Goal: Task Accomplishment & Management: Use online tool/utility

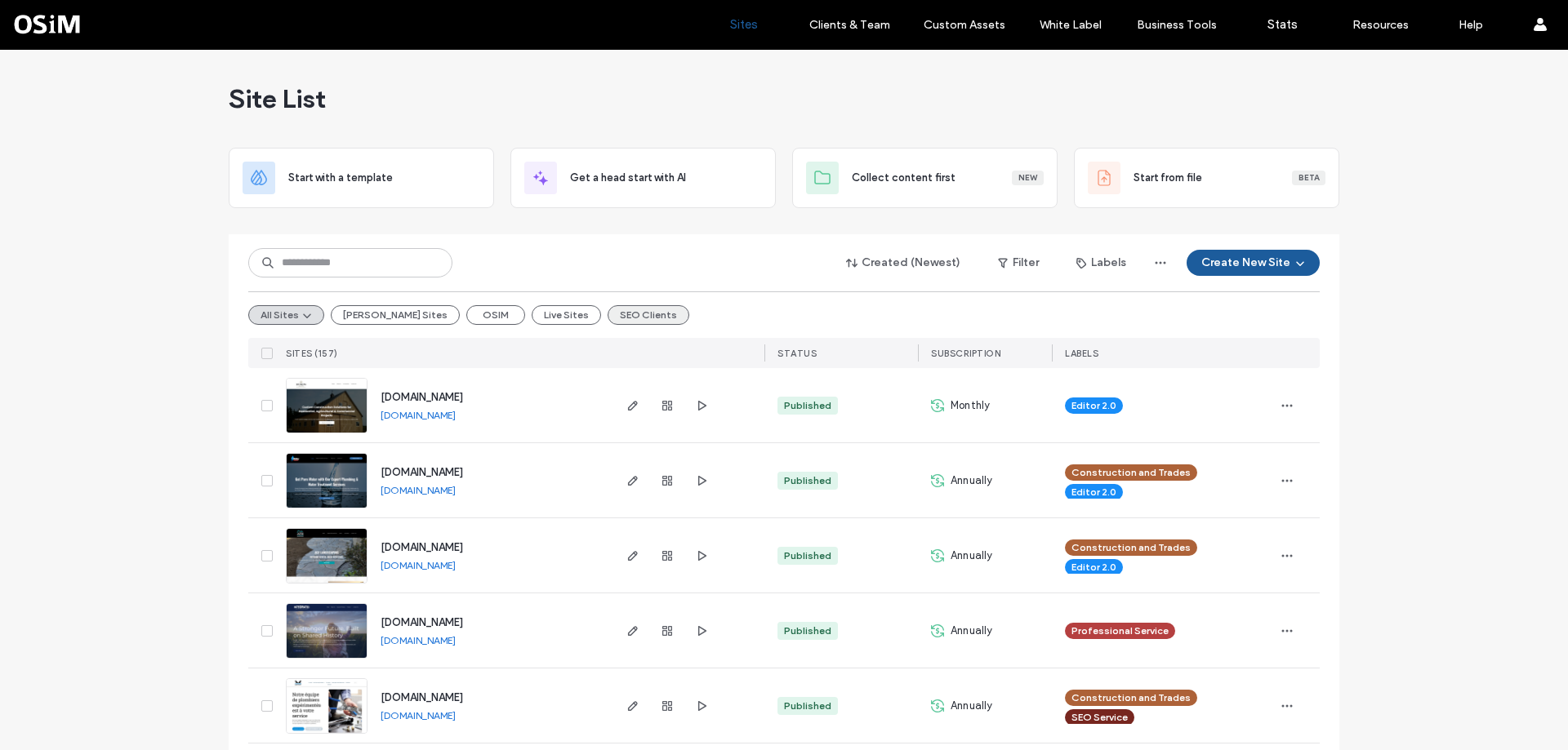
drag, startPoint x: 0, startPoint y: 0, endPoint x: 584, endPoint y: 309, distance: 660.7
click at [607, 309] on button "SEO Clients" at bounding box center [648, 315] width 82 height 19
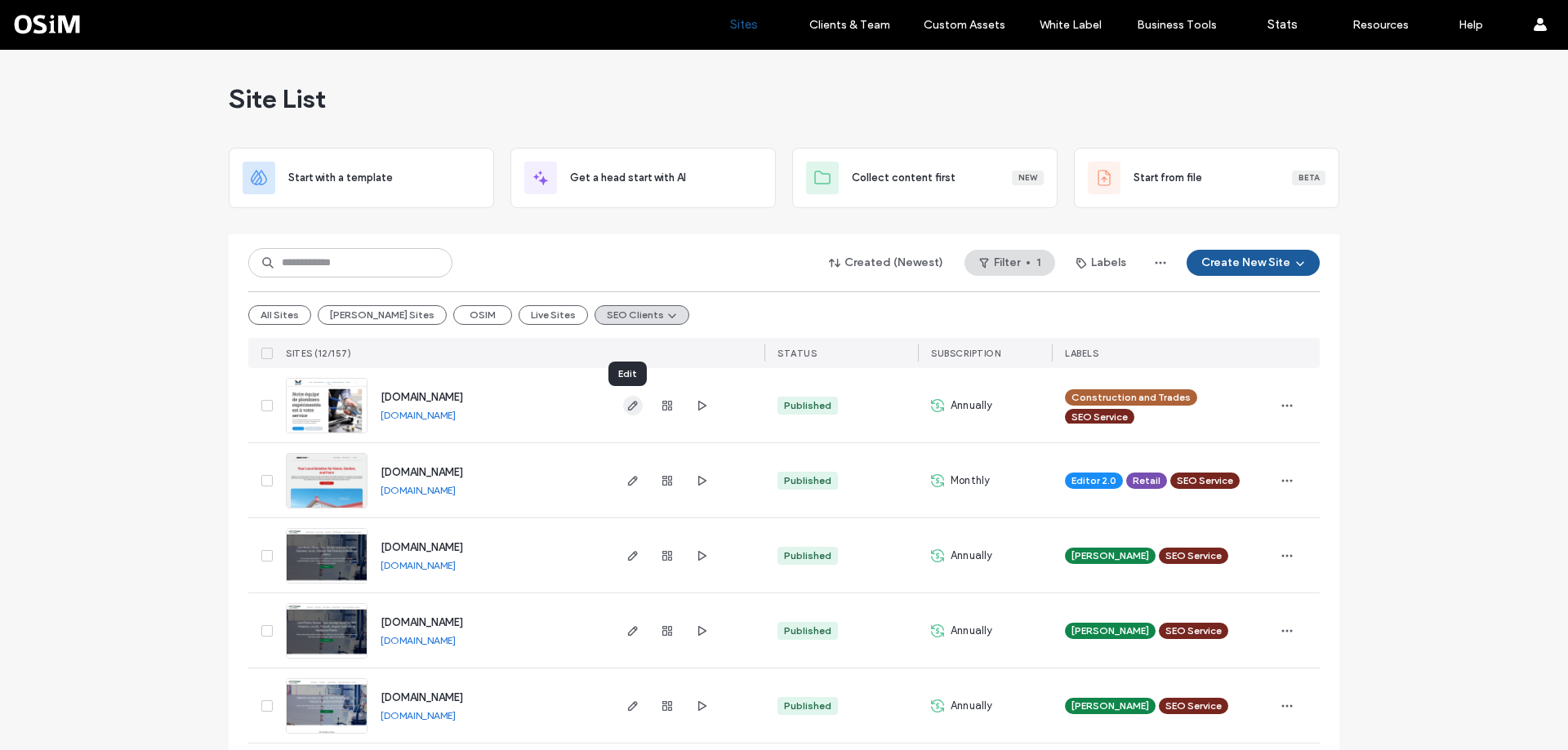
click at [627, 408] on icon "button" at bounding box center [633, 406] width 14 height 14
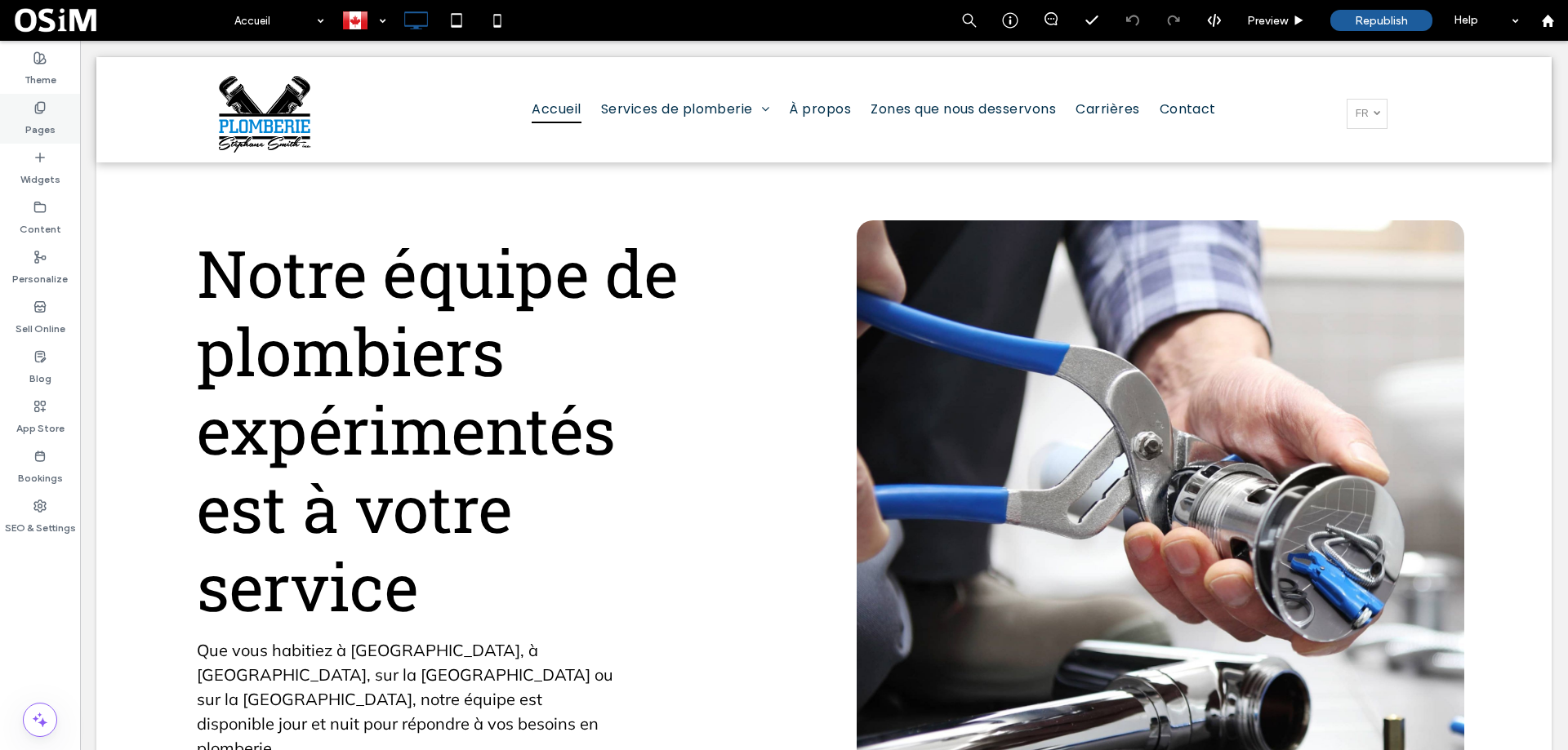
click at [42, 102] on use at bounding box center [39, 107] width 9 height 11
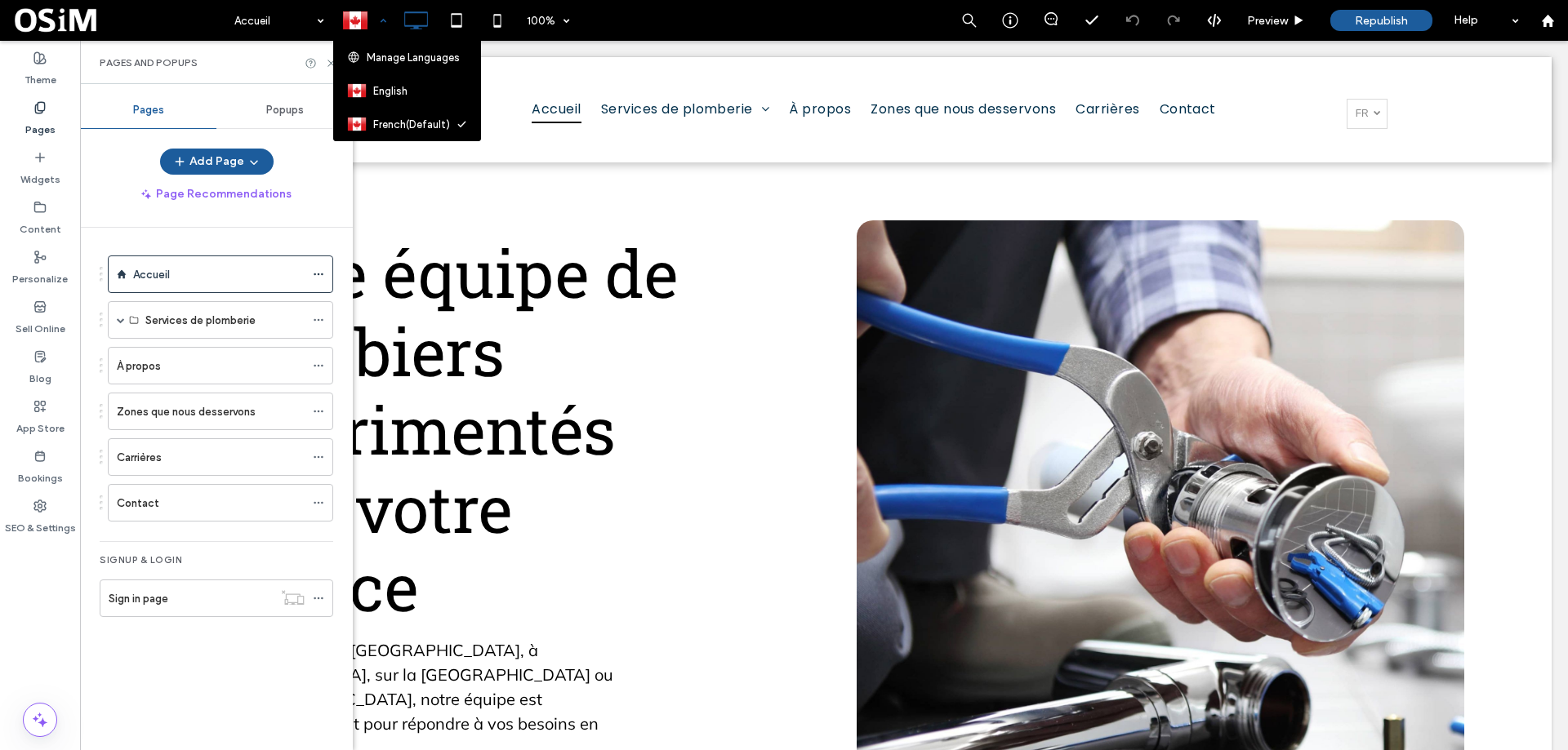
click at [357, 12] on div at bounding box center [364, 20] width 60 height 40
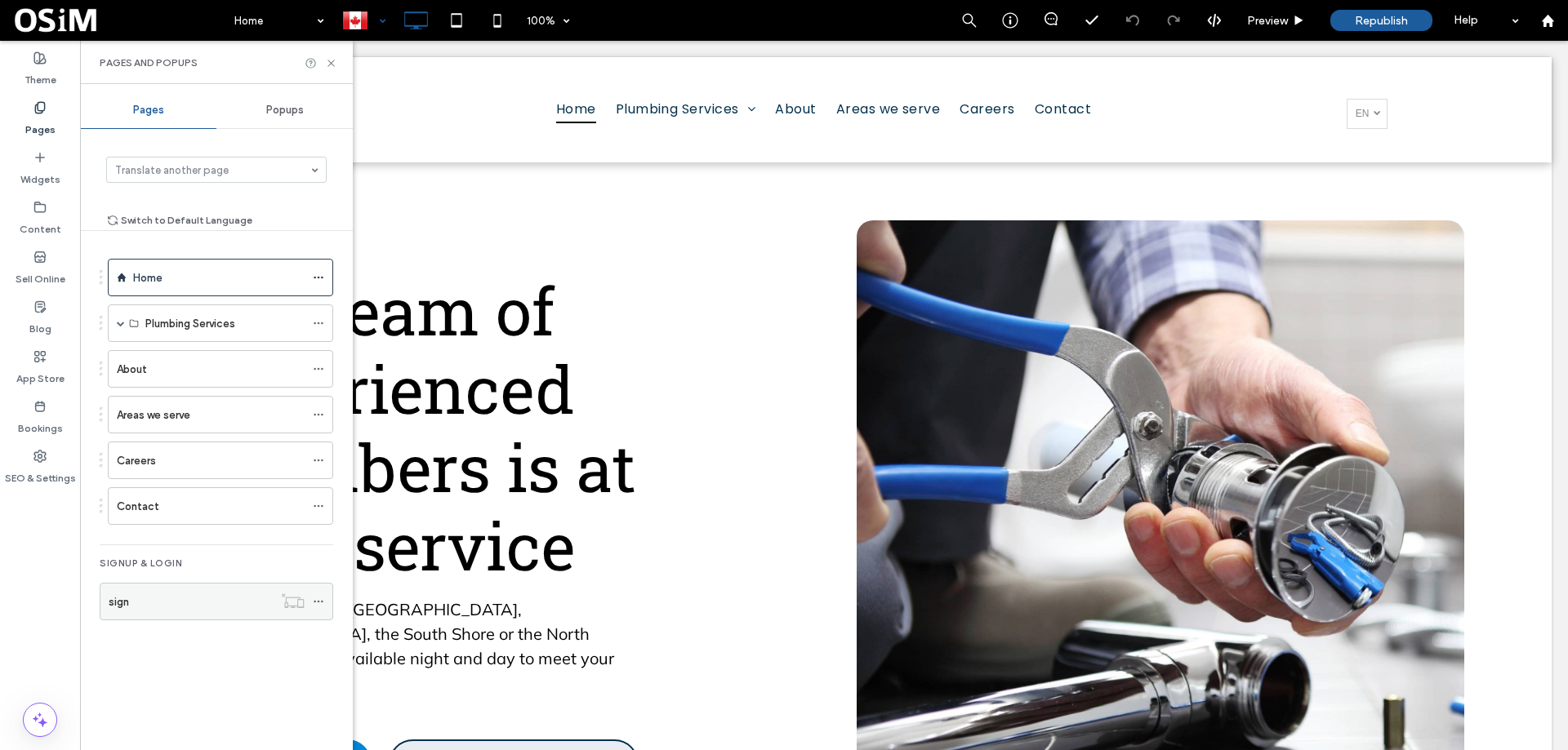
click at [321, 603] on icon at bounding box center [319, 602] width 12 height 12
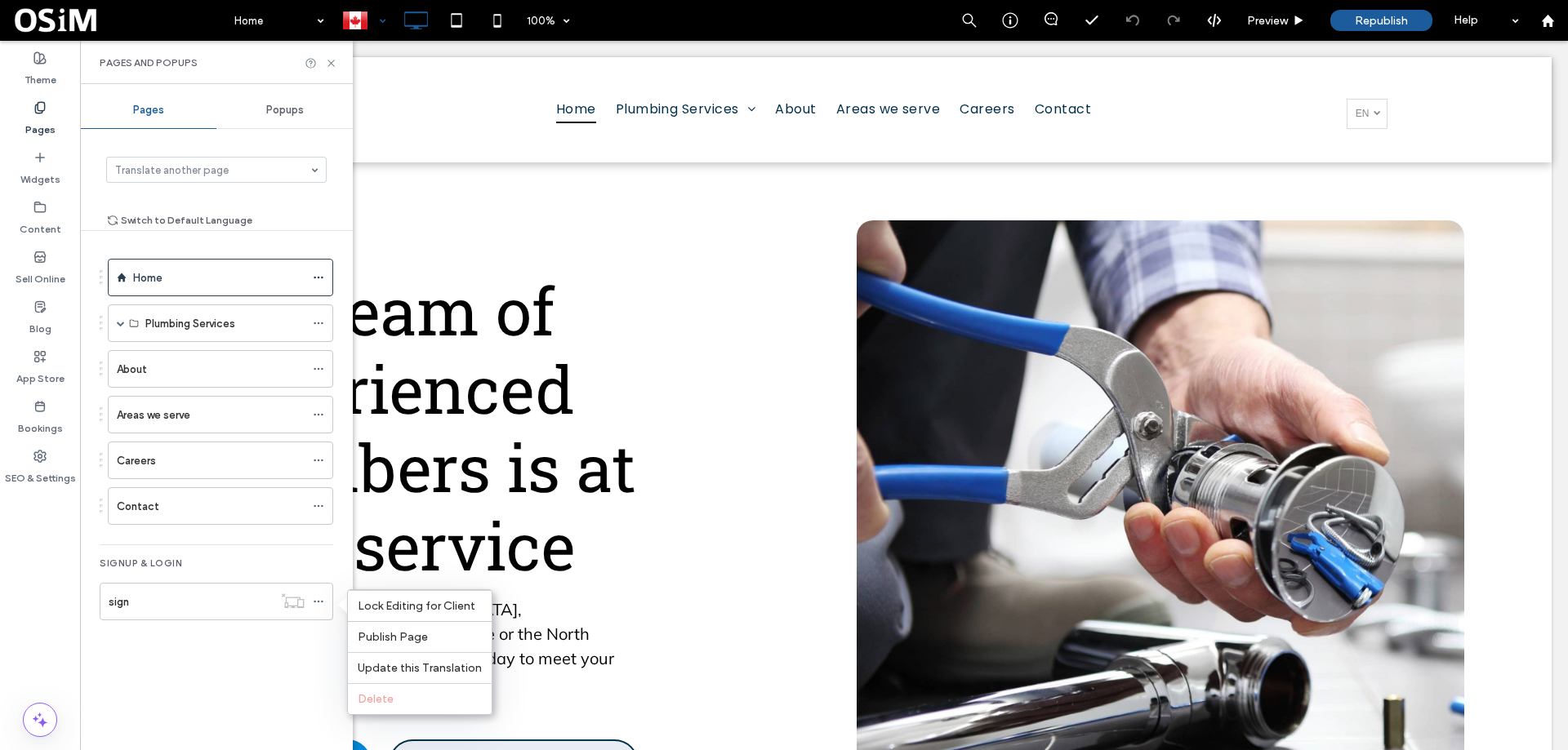
click at [306, 637] on div "Home Plumbing Services Drain Unclogging Video Camera Inspections Pipe Repairs S…" at bounding box center [216, 446] width 234 height 390
click at [356, 20] on div at bounding box center [364, 20] width 60 height 40
click at [330, 57] on icon at bounding box center [331, 63] width 13 height 13
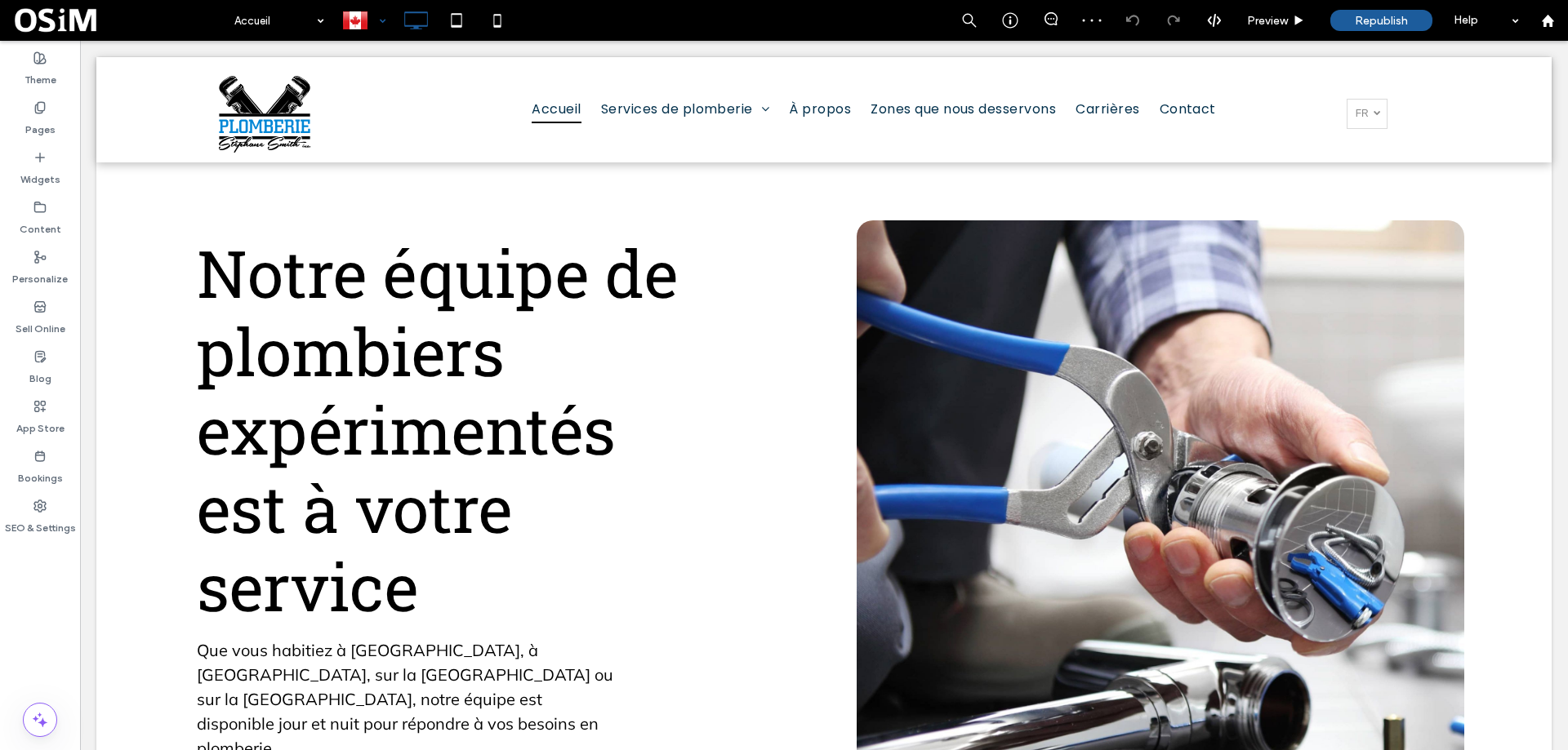
click at [374, 21] on div at bounding box center [364, 20] width 60 height 40
click at [43, 116] on label "Pages" at bounding box center [40, 125] width 30 height 23
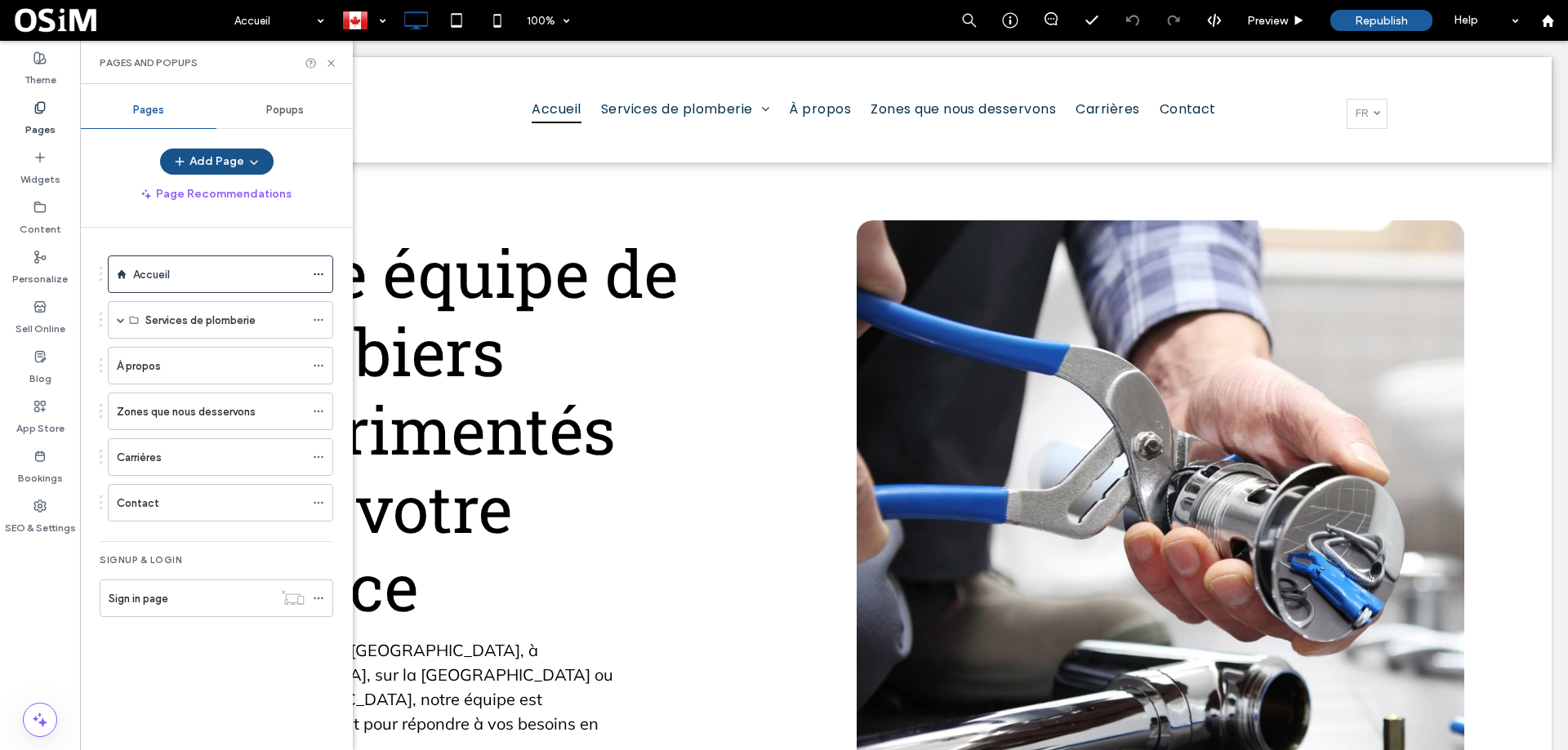
click at [214, 160] on button "Add Page" at bounding box center [217, 161] width 114 height 26
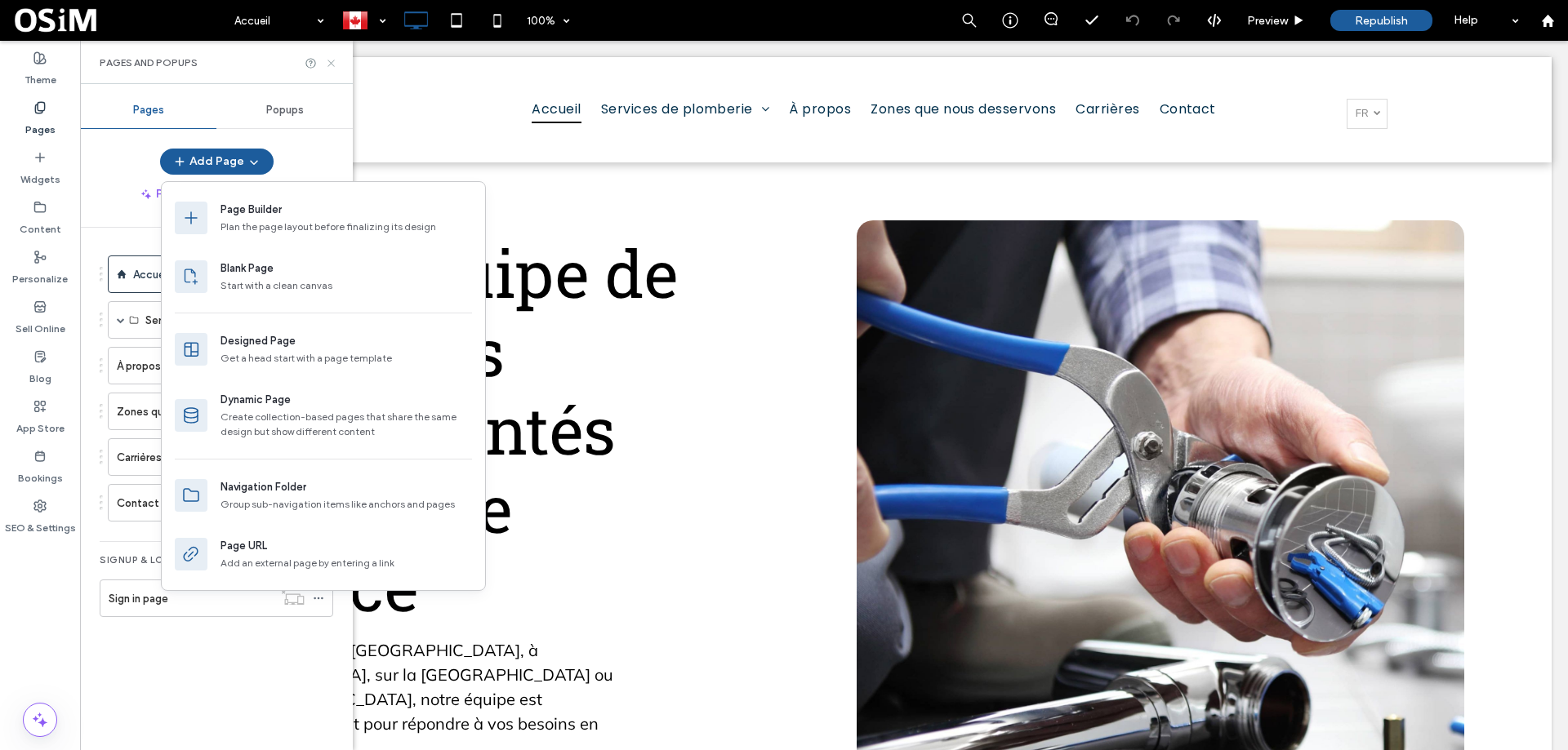
click at [331, 67] on icon at bounding box center [331, 63] width 13 height 13
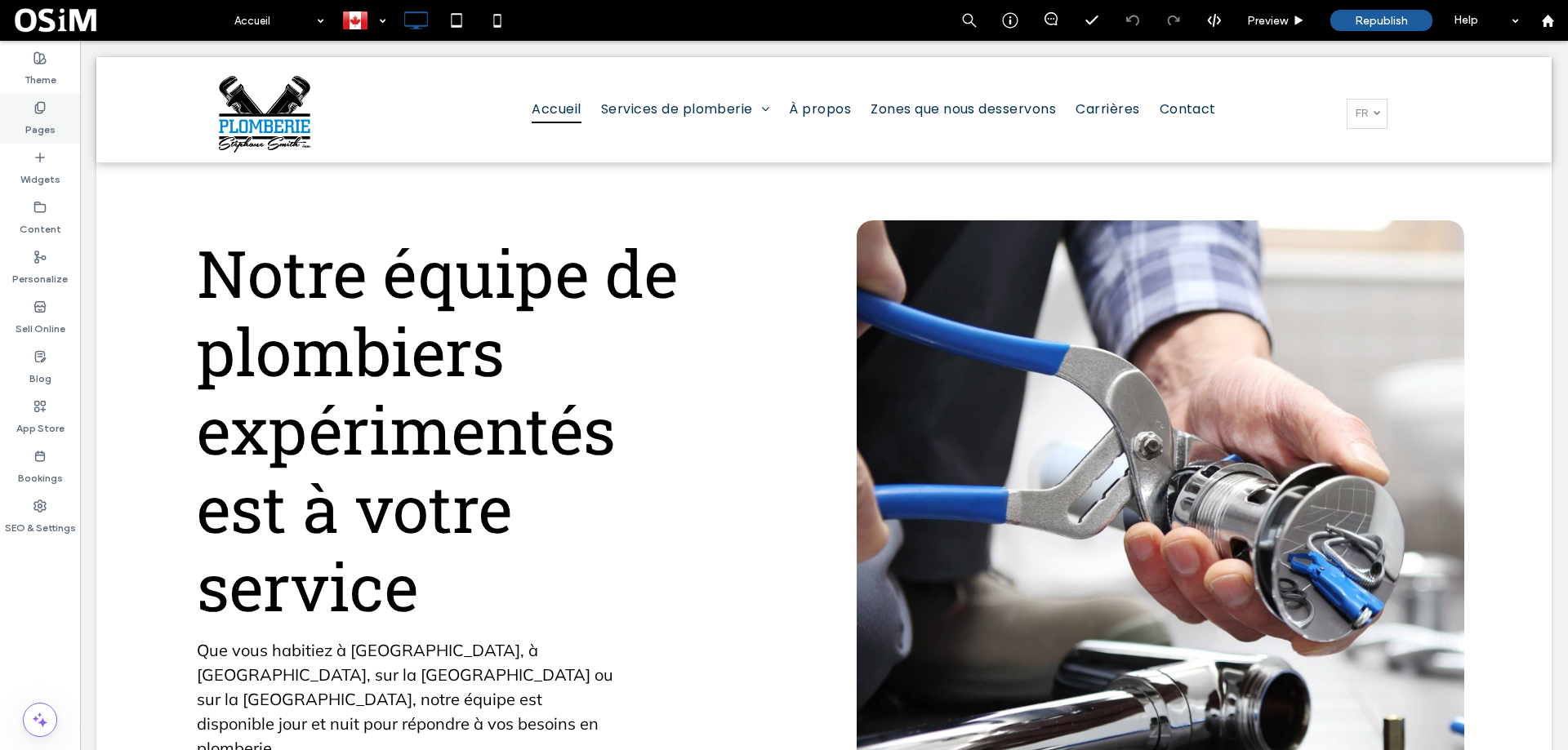
click at [35, 122] on label "Pages" at bounding box center [40, 125] width 30 height 23
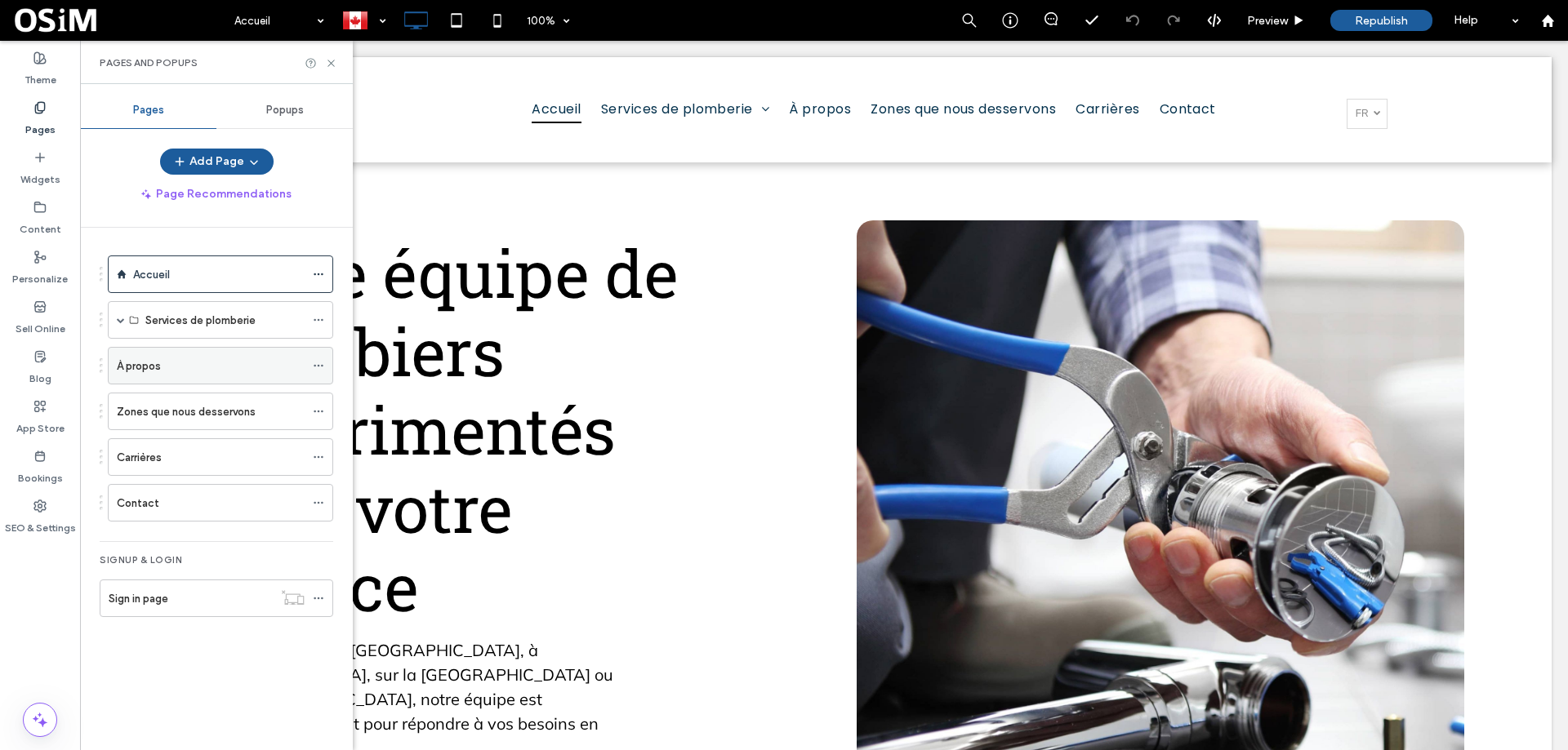
click at [152, 374] on label "À propos" at bounding box center [139, 367] width 44 height 29
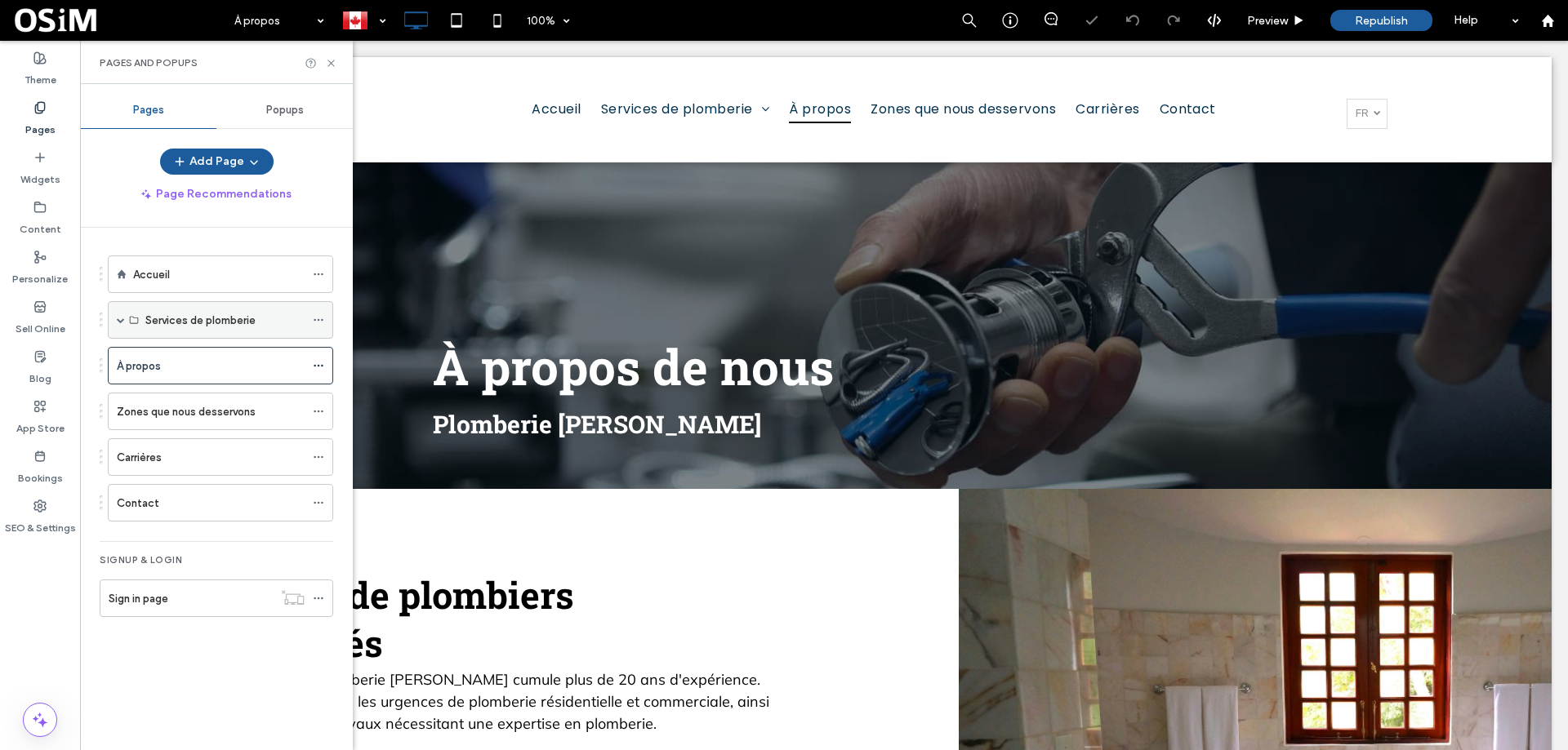
click at [118, 318] on span at bounding box center [121, 319] width 8 height 8
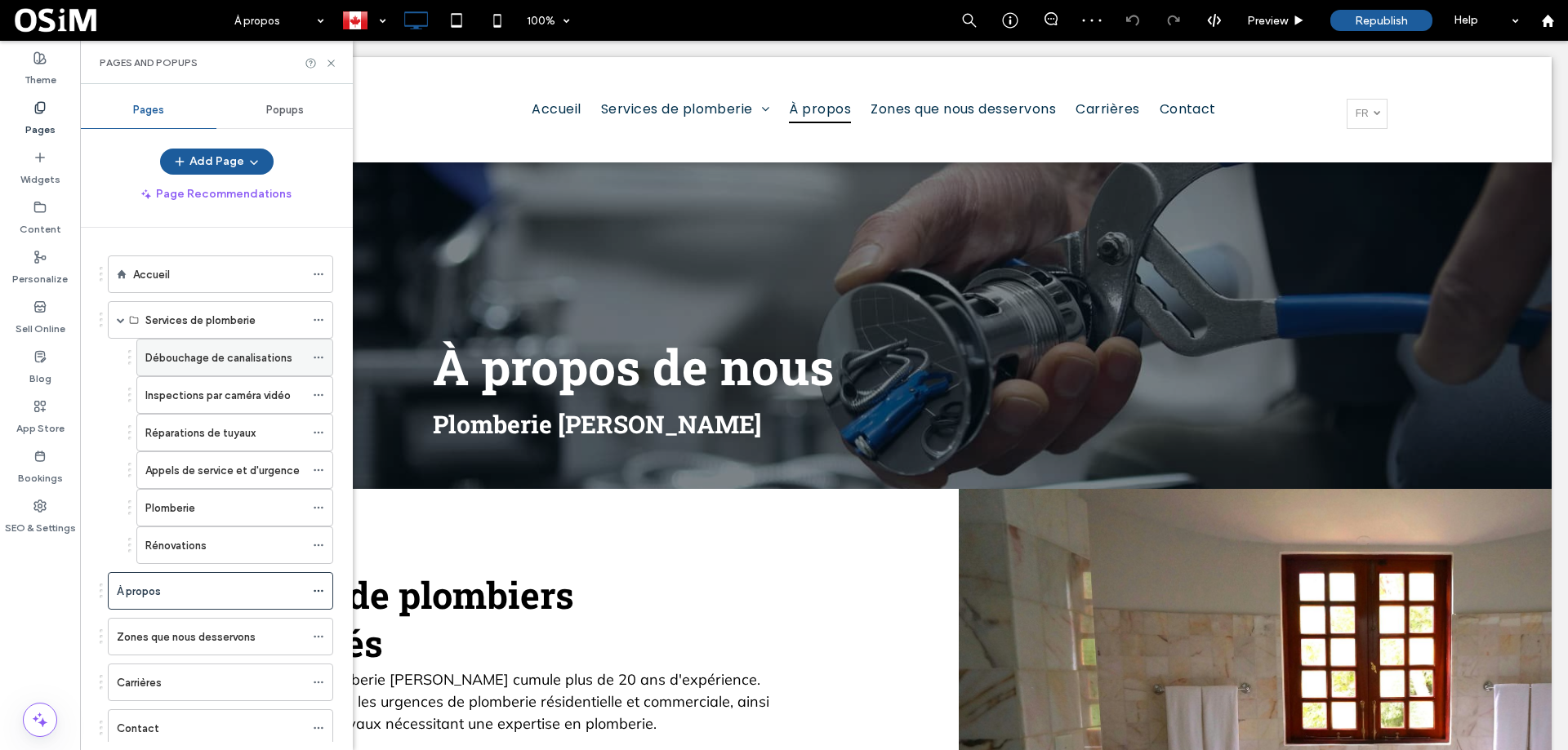
click at [241, 355] on label "Débouchage de canalisations" at bounding box center [219, 358] width 147 height 29
click at [331, 63] on use at bounding box center [330, 63] width 7 height 7
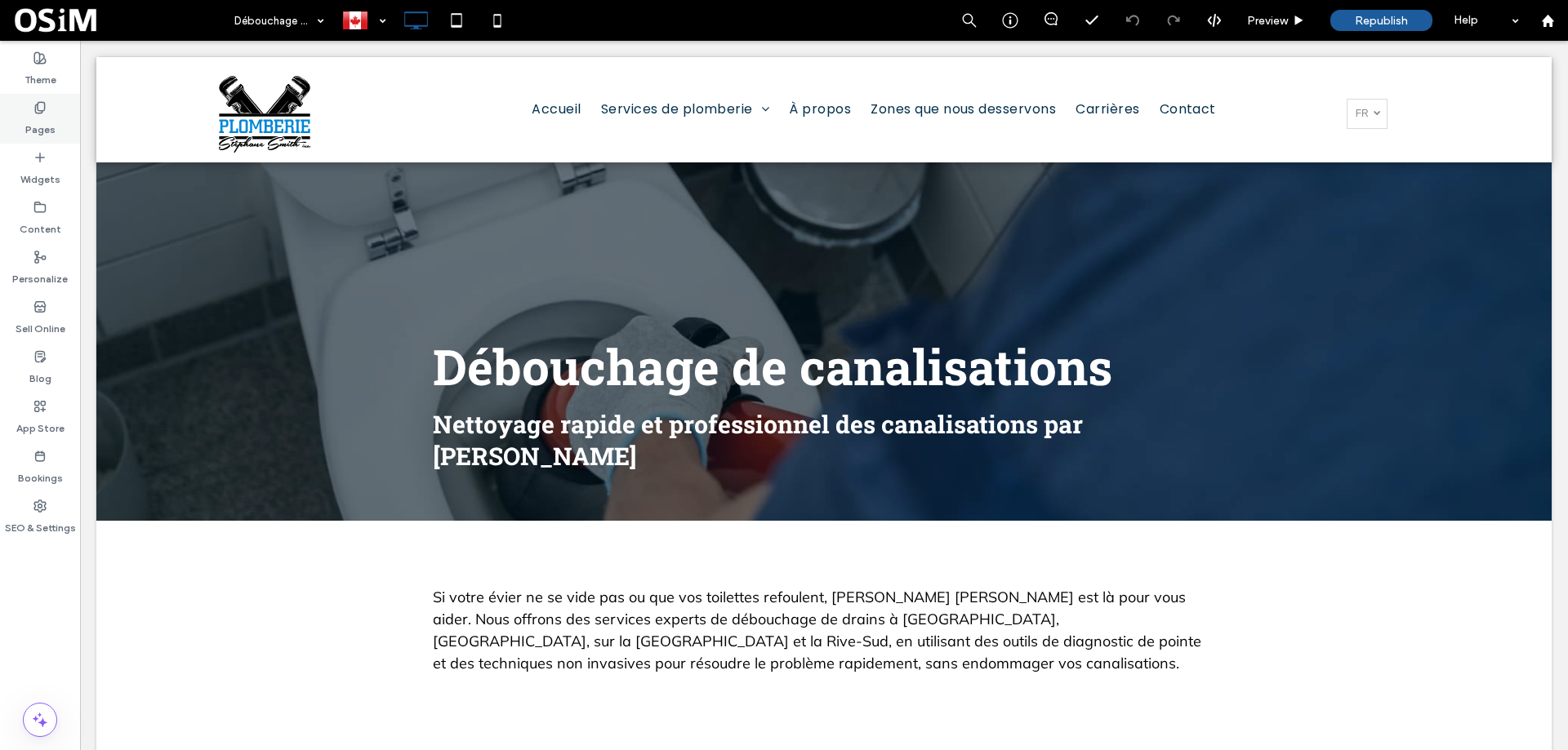
click at [39, 118] on label "Pages" at bounding box center [40, 125] width 30 height 23
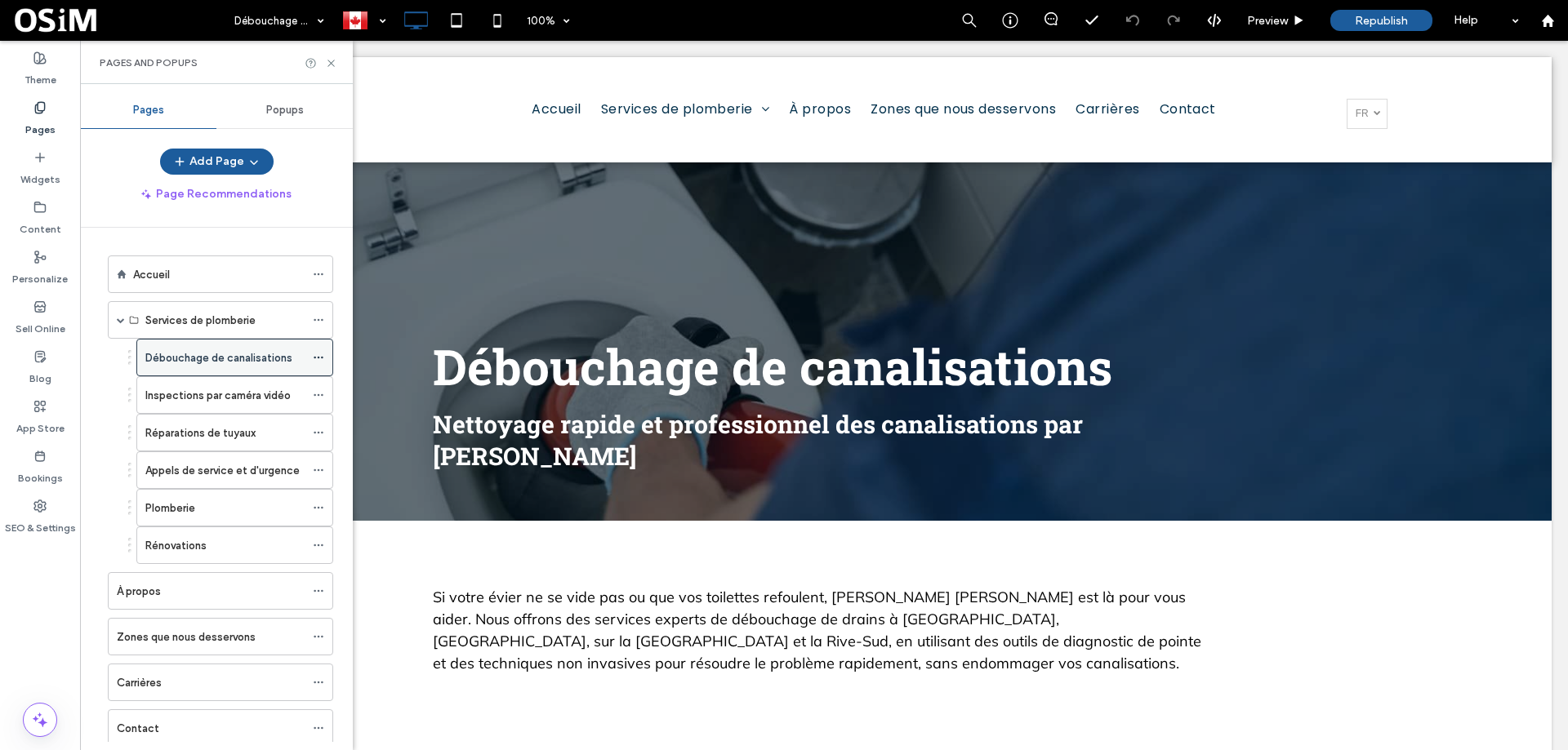
click at [321, 354] on icon at bounding box center [319, 358] width 12 height 12
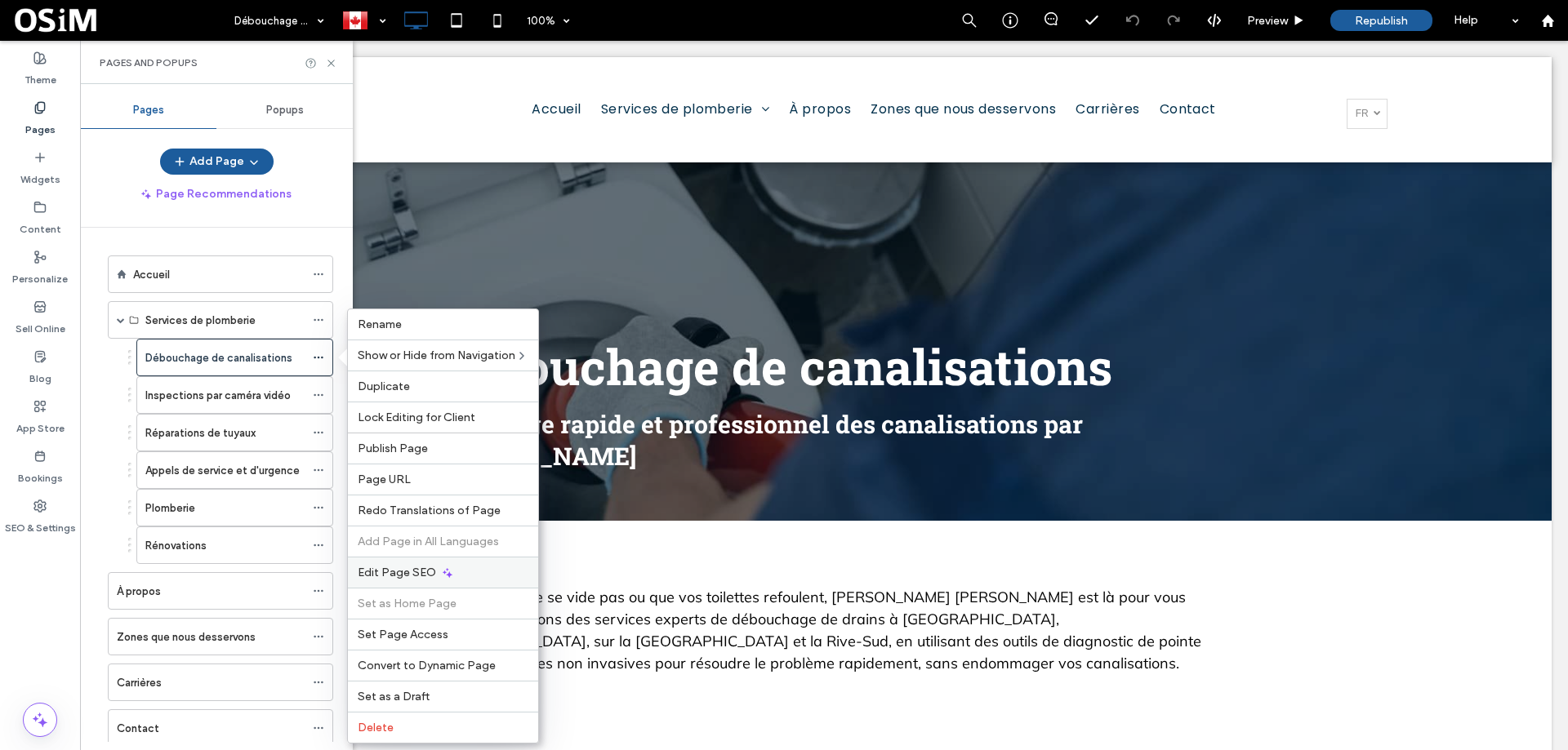
click at [422, 572] on span "Edit Page SEO" at bounding box center [397, 572] width 78 height 14
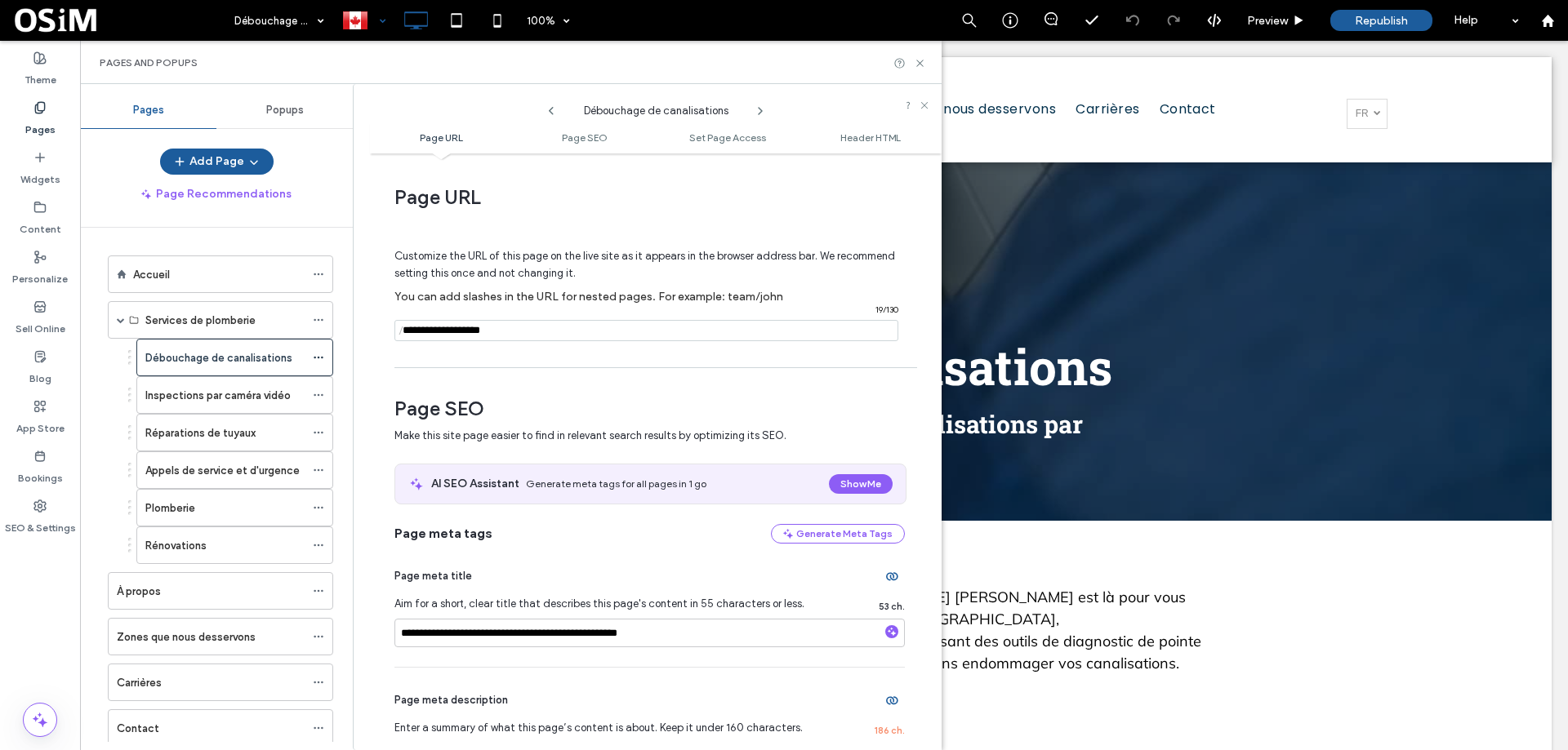
click at [363, 19] on div at bounding box center [364, 20] width 60 height 40
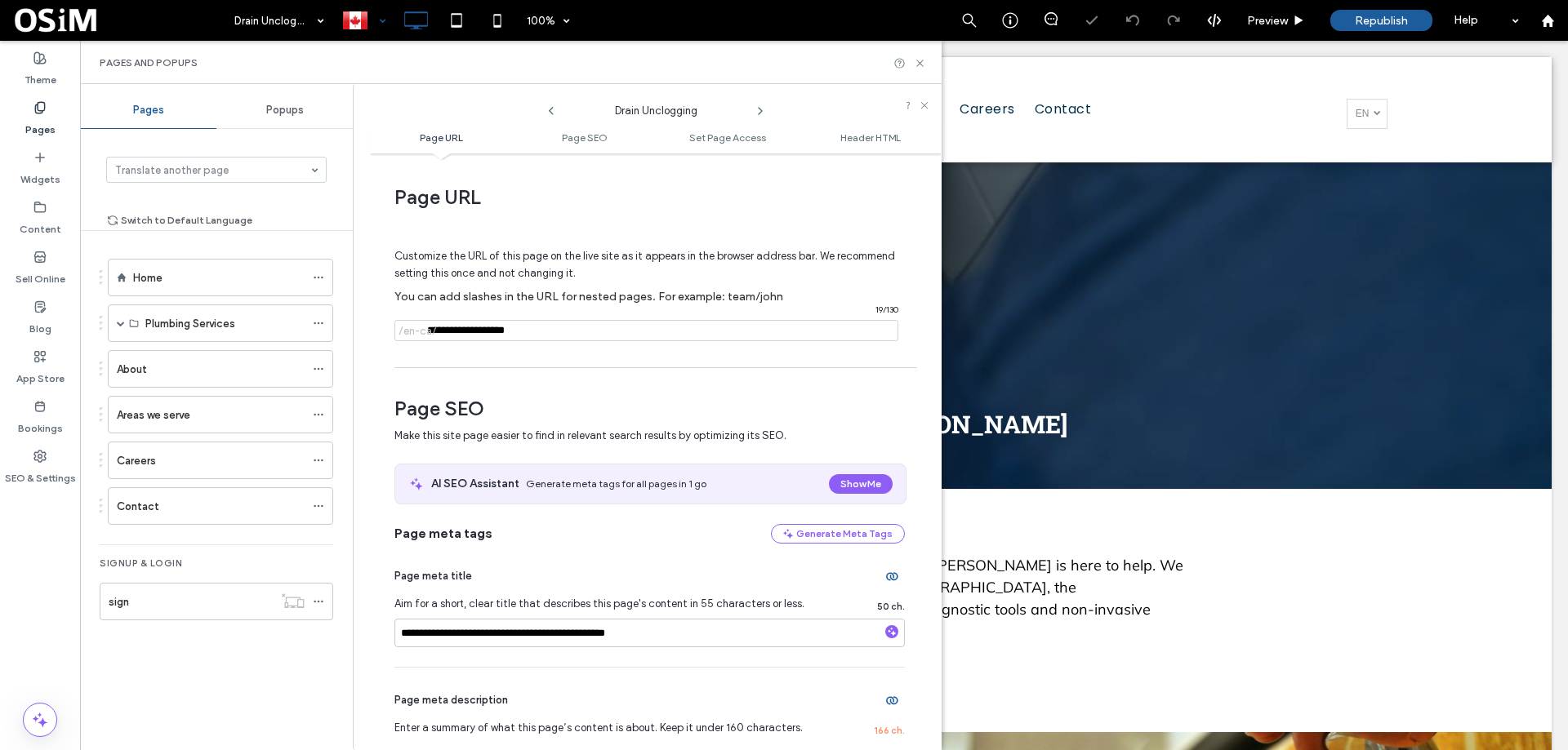
click at [926, 60] on div "Pages and Popups" at bounding box center [511, 62] width 862 height 43
click at [920, 62] on use at bounding box center [919, 63] width 7 height 7
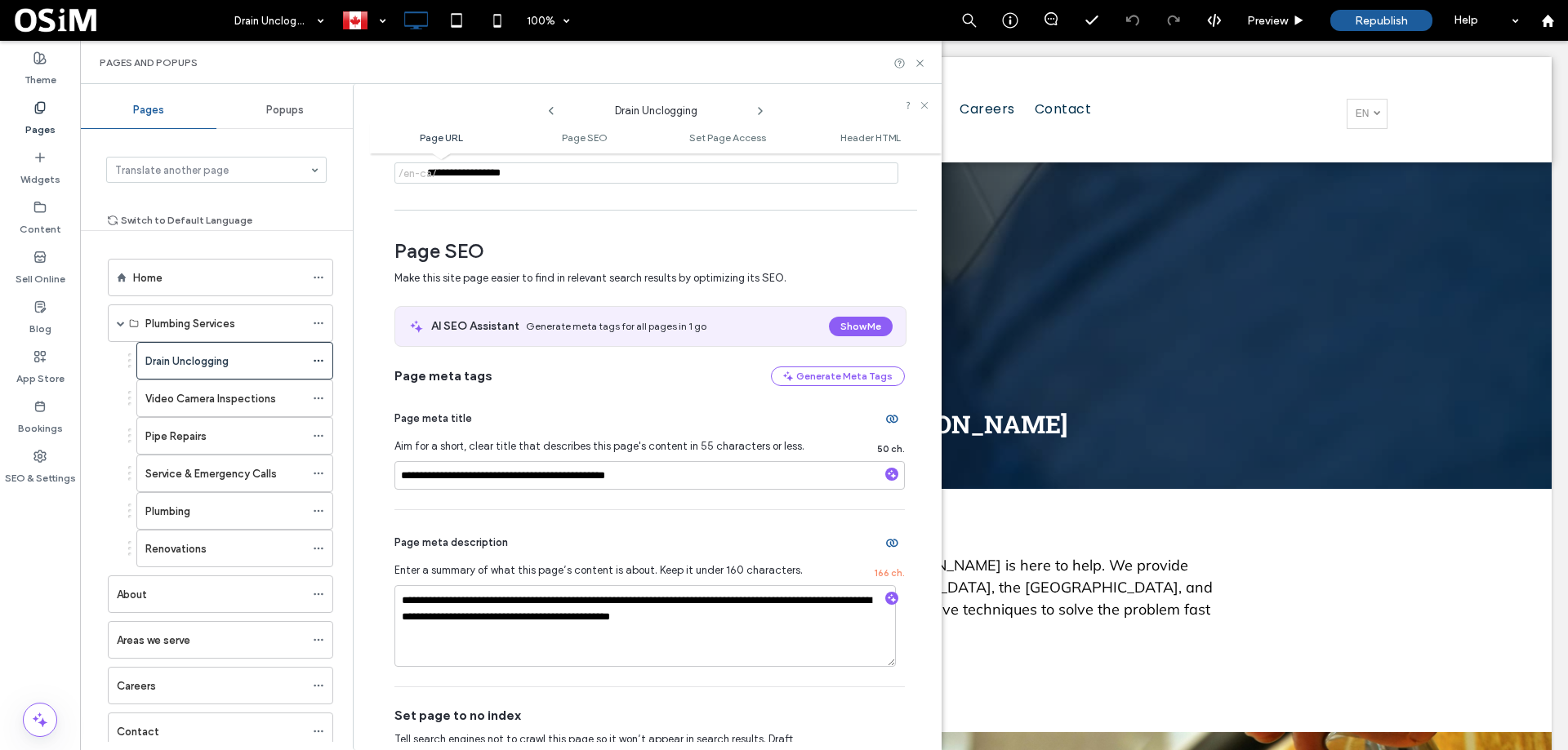
scroll to position [163, 0]
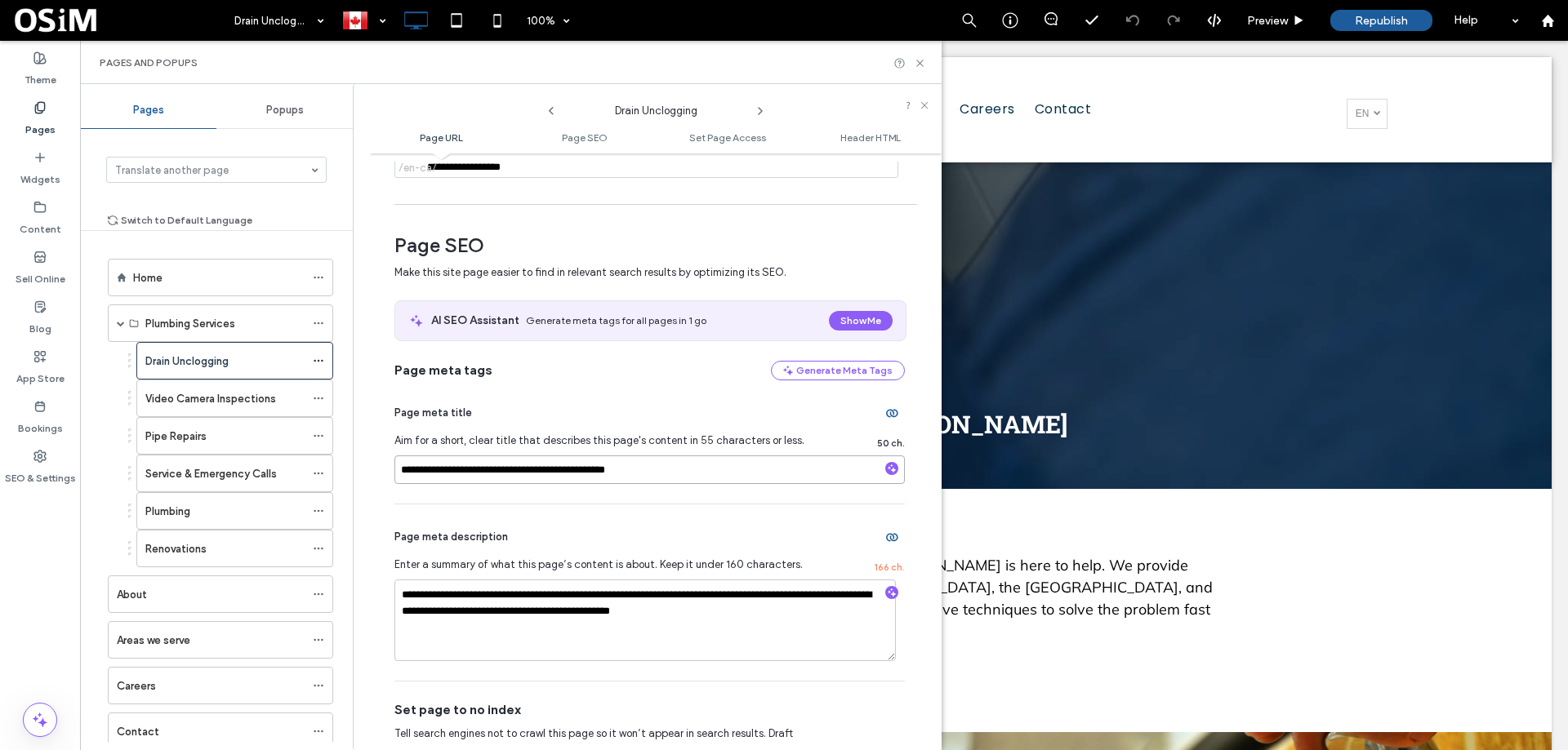
click at [701, 480] on input "**********" at bounding box center [650, 470] width 511 height 29
drag, startPoint x: 781, startPoint y: 620, endPoint x: 388, endPoint y: 604, distance: 393.3
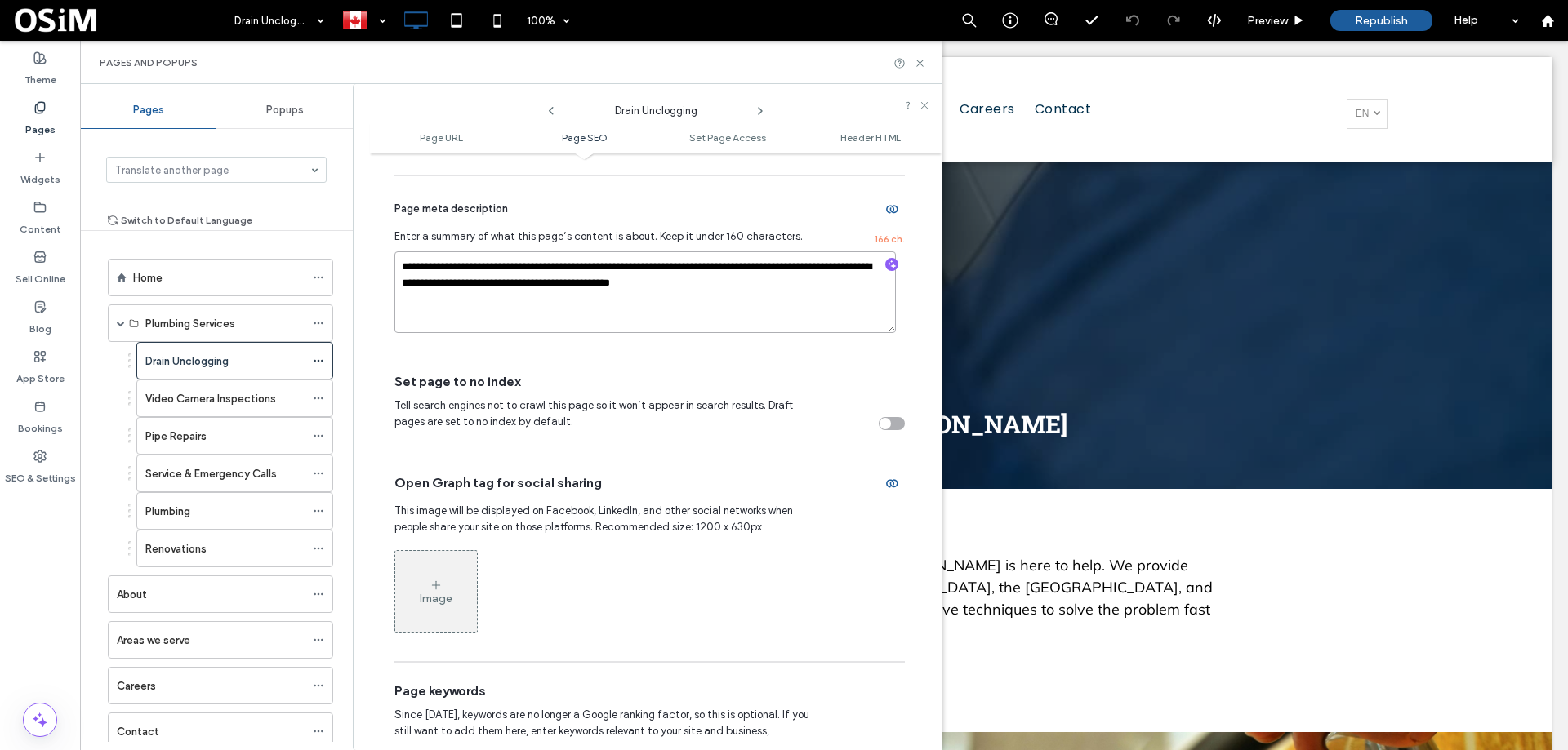
scroll to position [490, 0]
click at [920, 69] on icon at bounding box center [920, 63] width 13 height 13
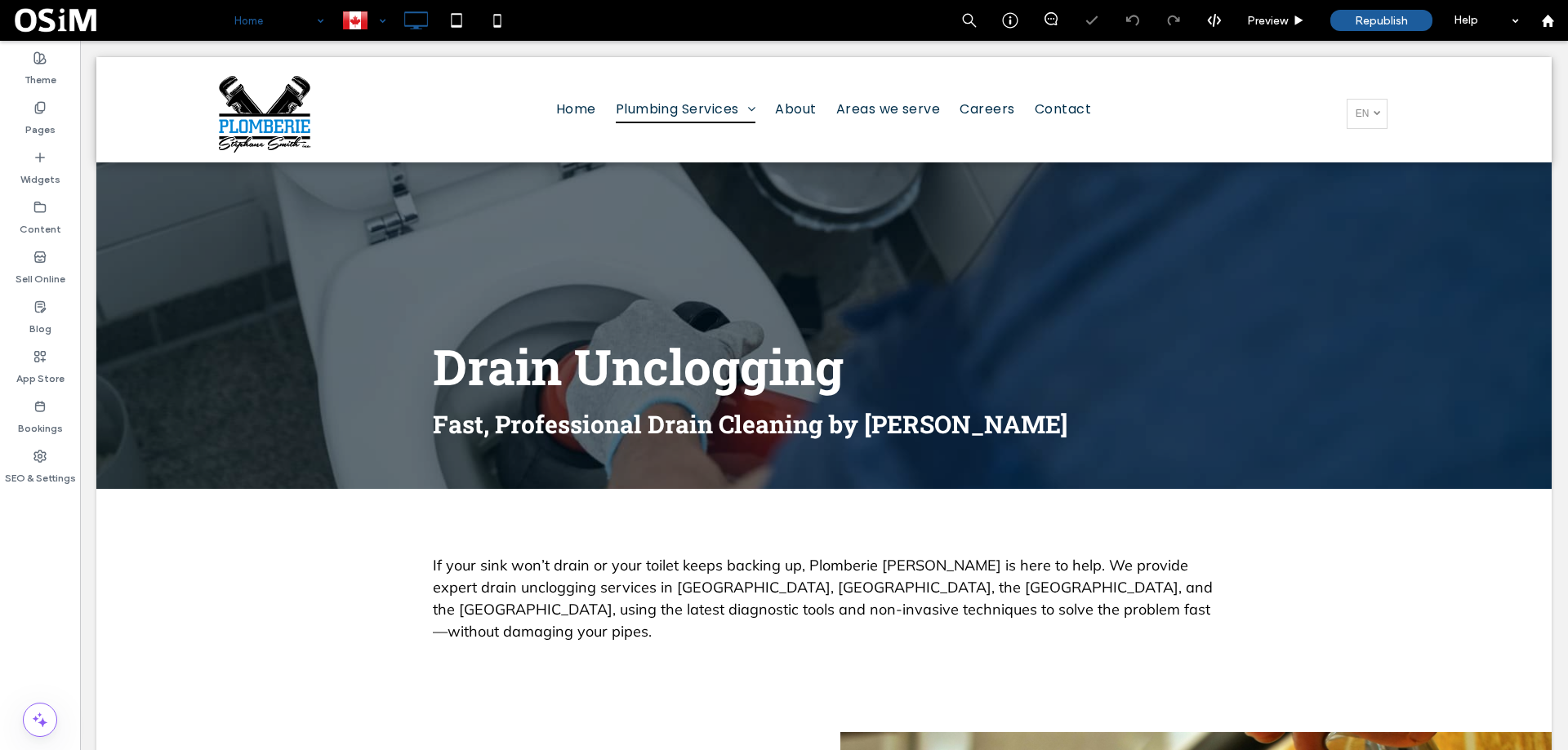
click at [384, 18] on div at bounding box center [364, 20] width 60 height 40
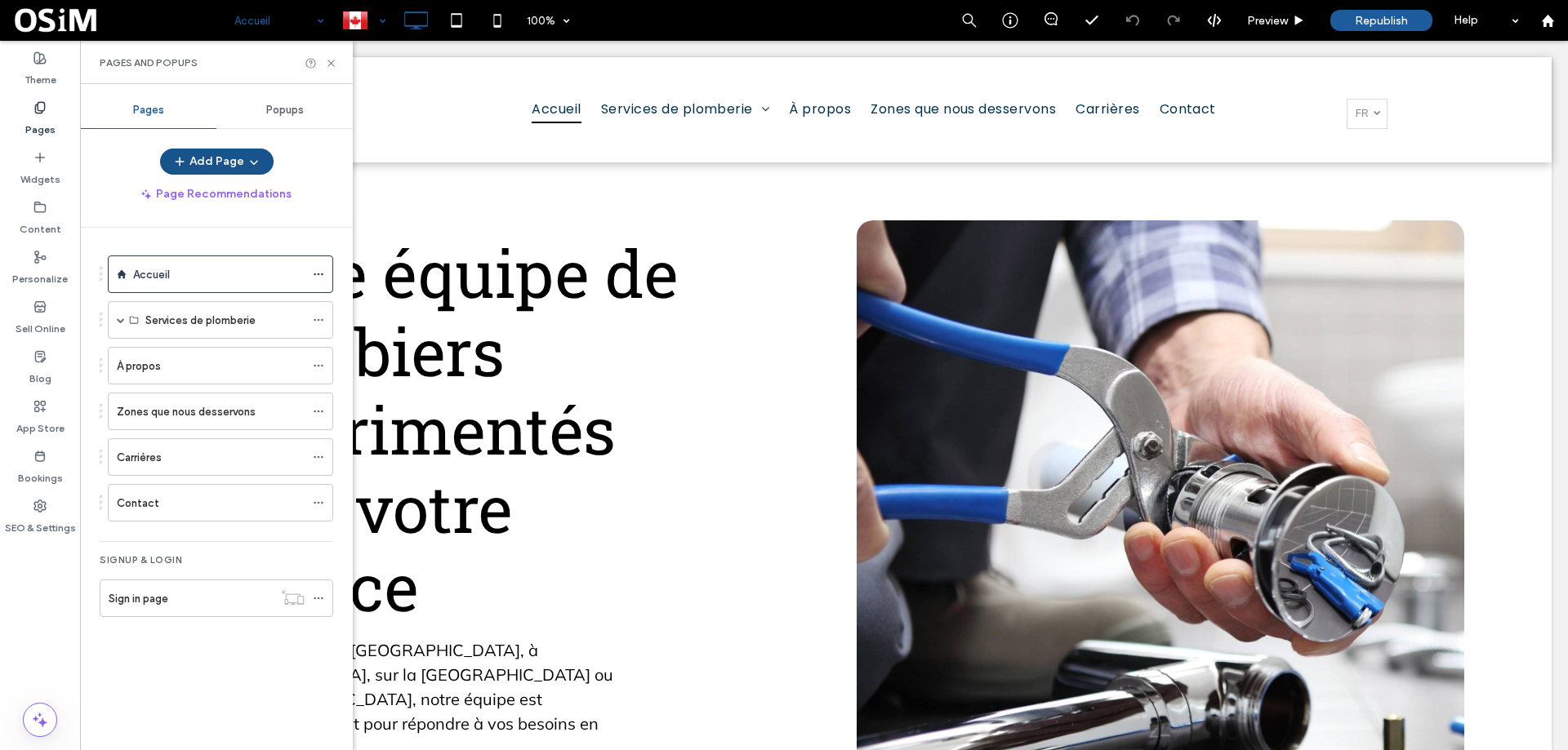
click at [207, 159] on button "Add Page" at bounding box center [217, 161] width 114 height 26
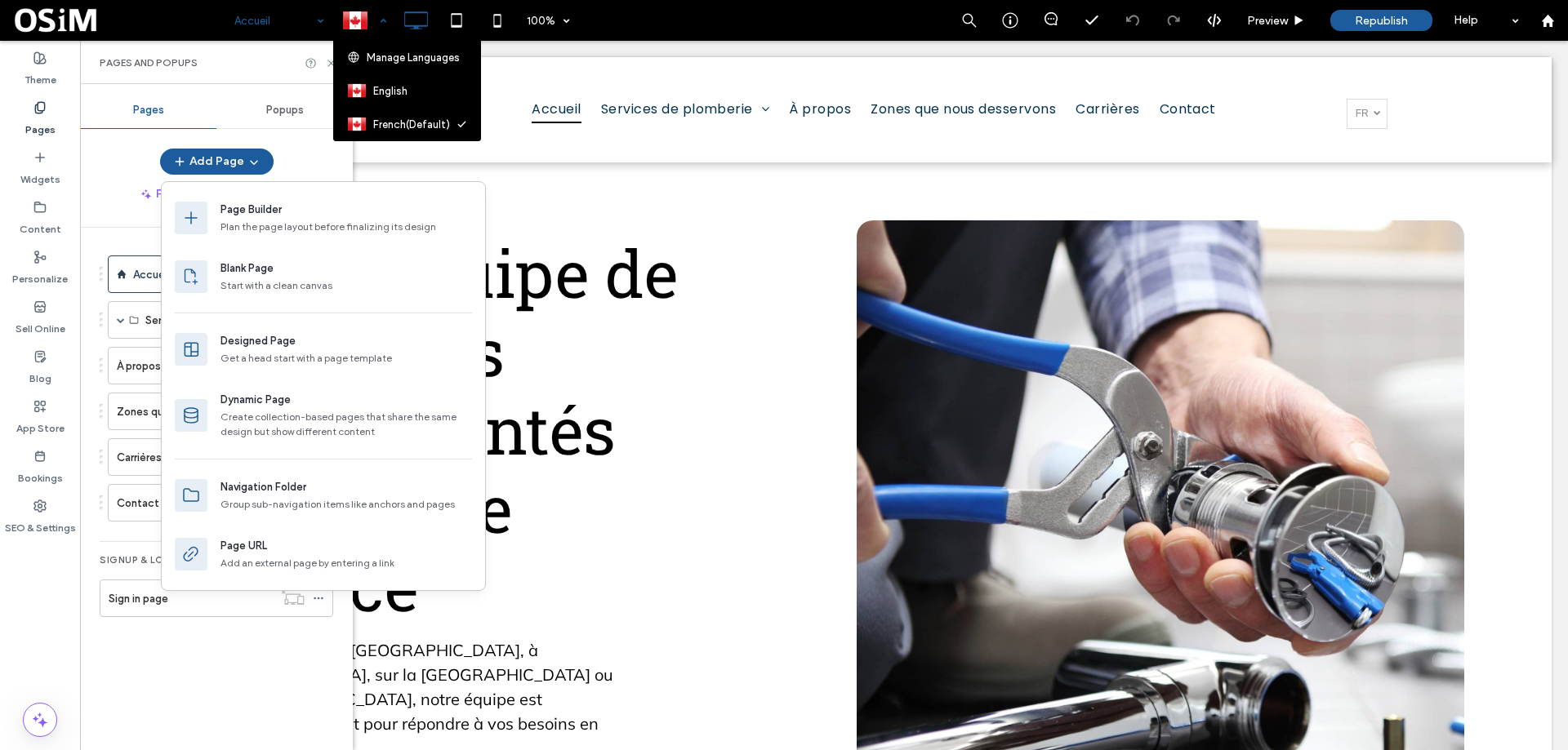
click at [368, 16] on div at bounding box center [364, 20] width 60 height 40
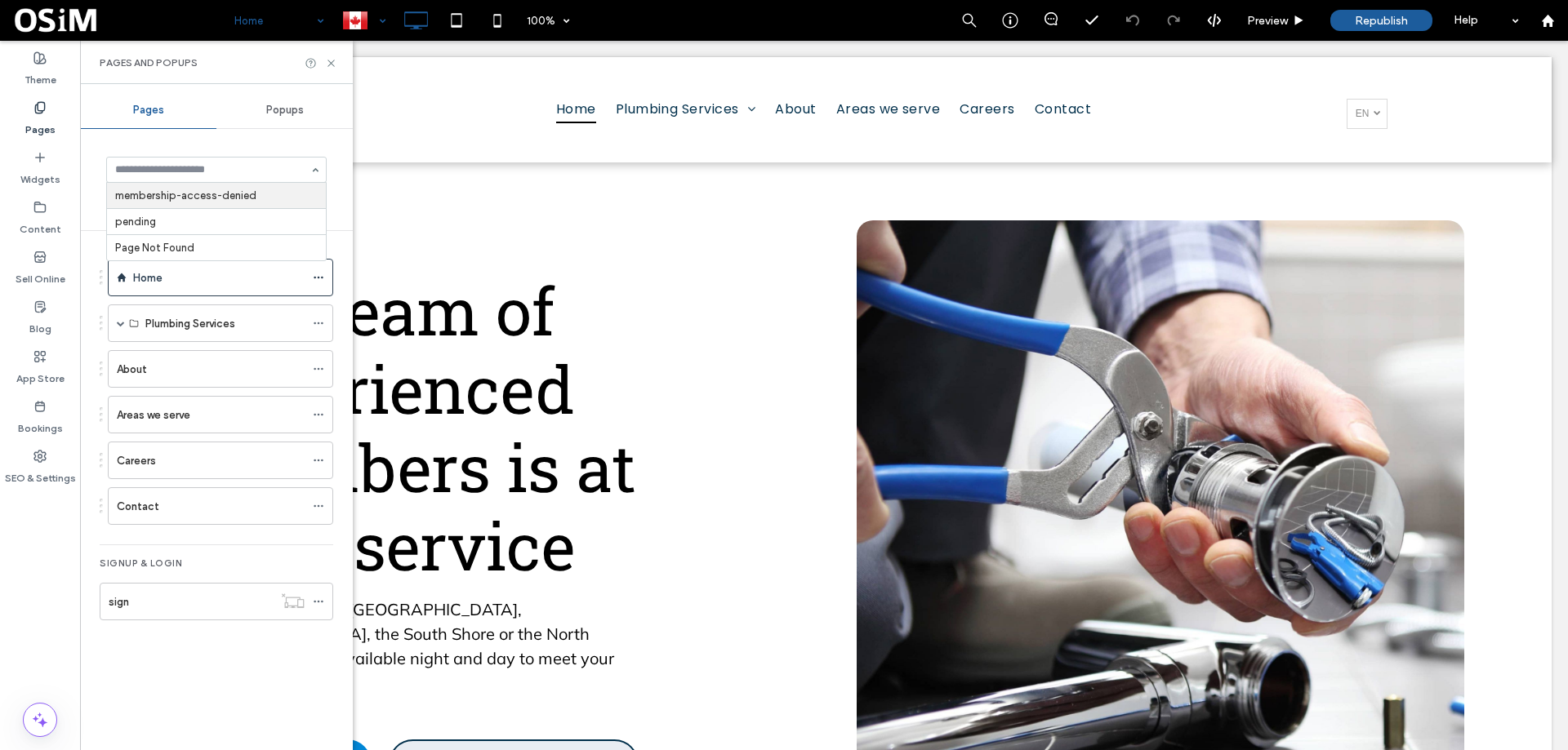
click at [220, 138] on div "Pages Popups membership-access-denied pending Page Not Found Switch to Default …" at bounding box center [216, 417] width 273 height 650
click at [330, 68] on icon at bounding box center [331, 63] width 13 height 13
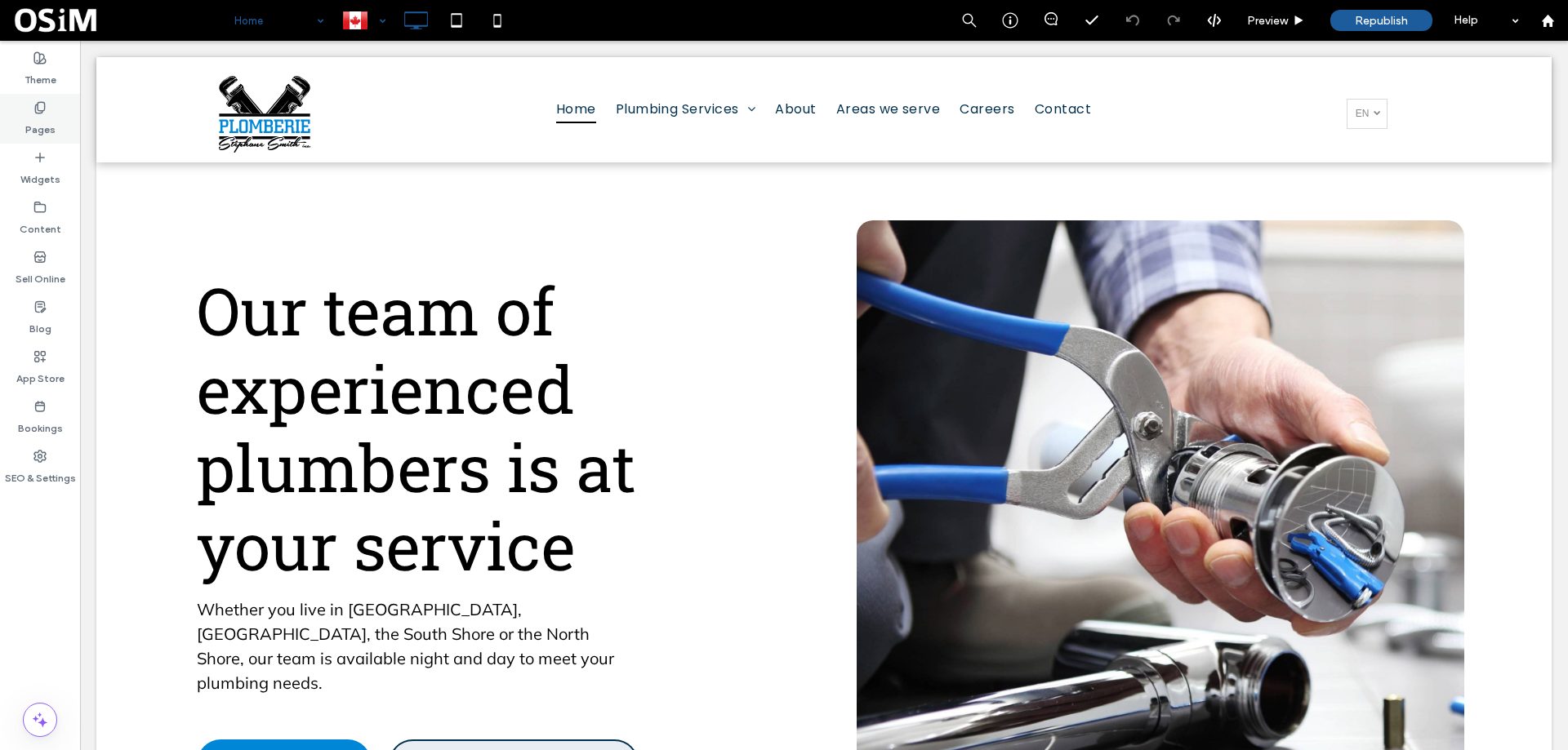
click at [29, 112] on div "Pages" at bounding box center [40, 119] width 80 height 50
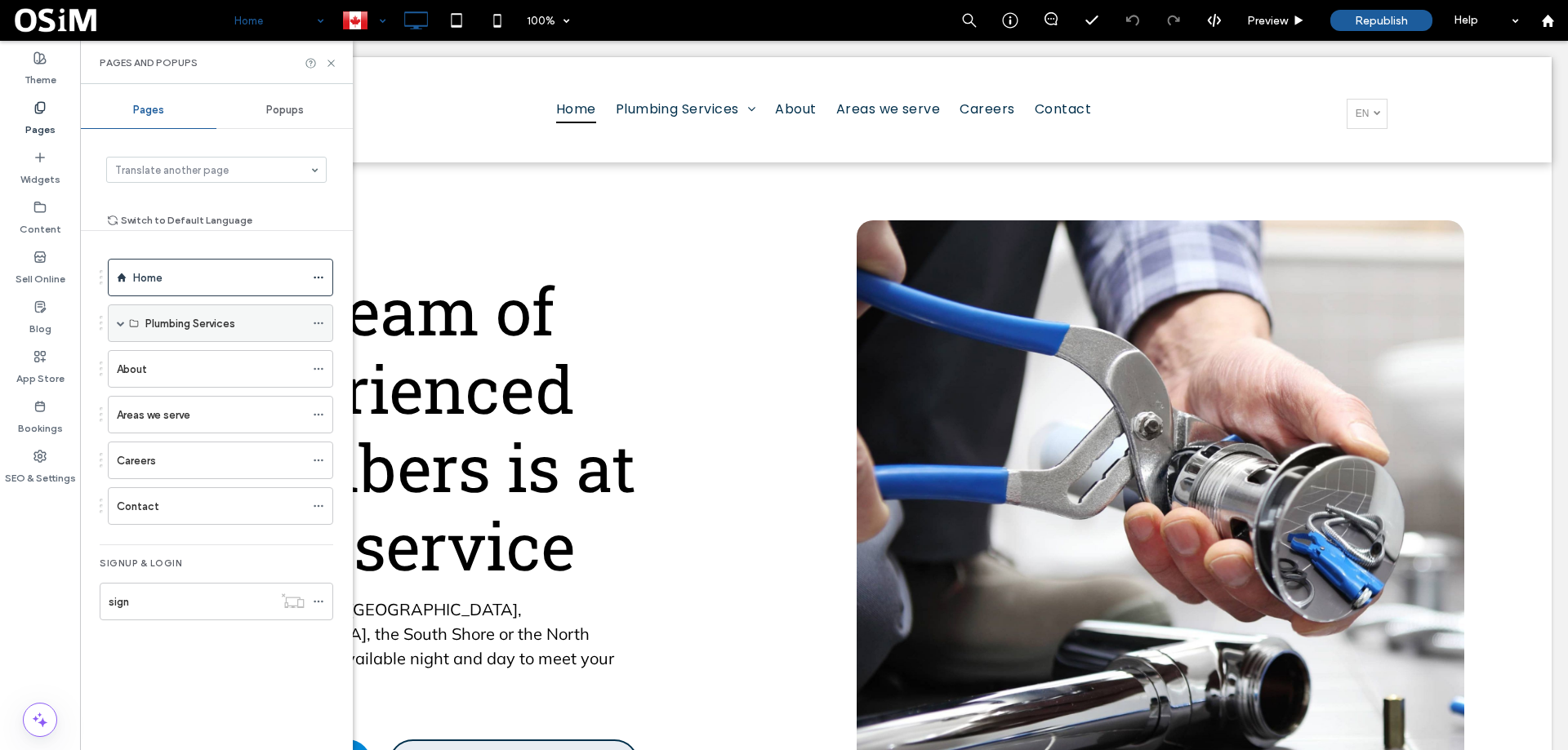
click at [120, 330] on span at bounding box center [121, 322] width 8 height 36
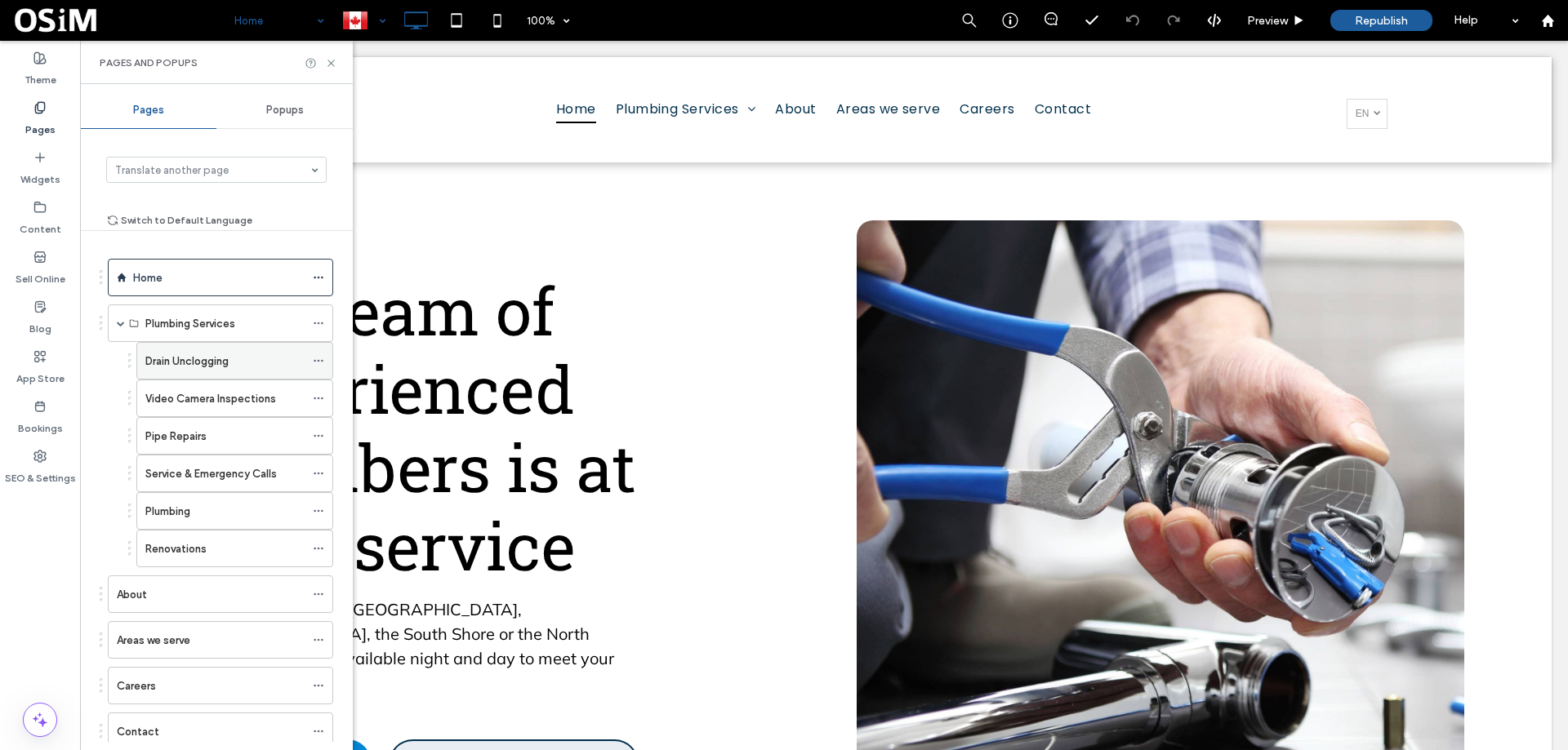
click at [186, 354] on label "Drain Unclogging" at bounding box center [187, 362] width 83 height 29
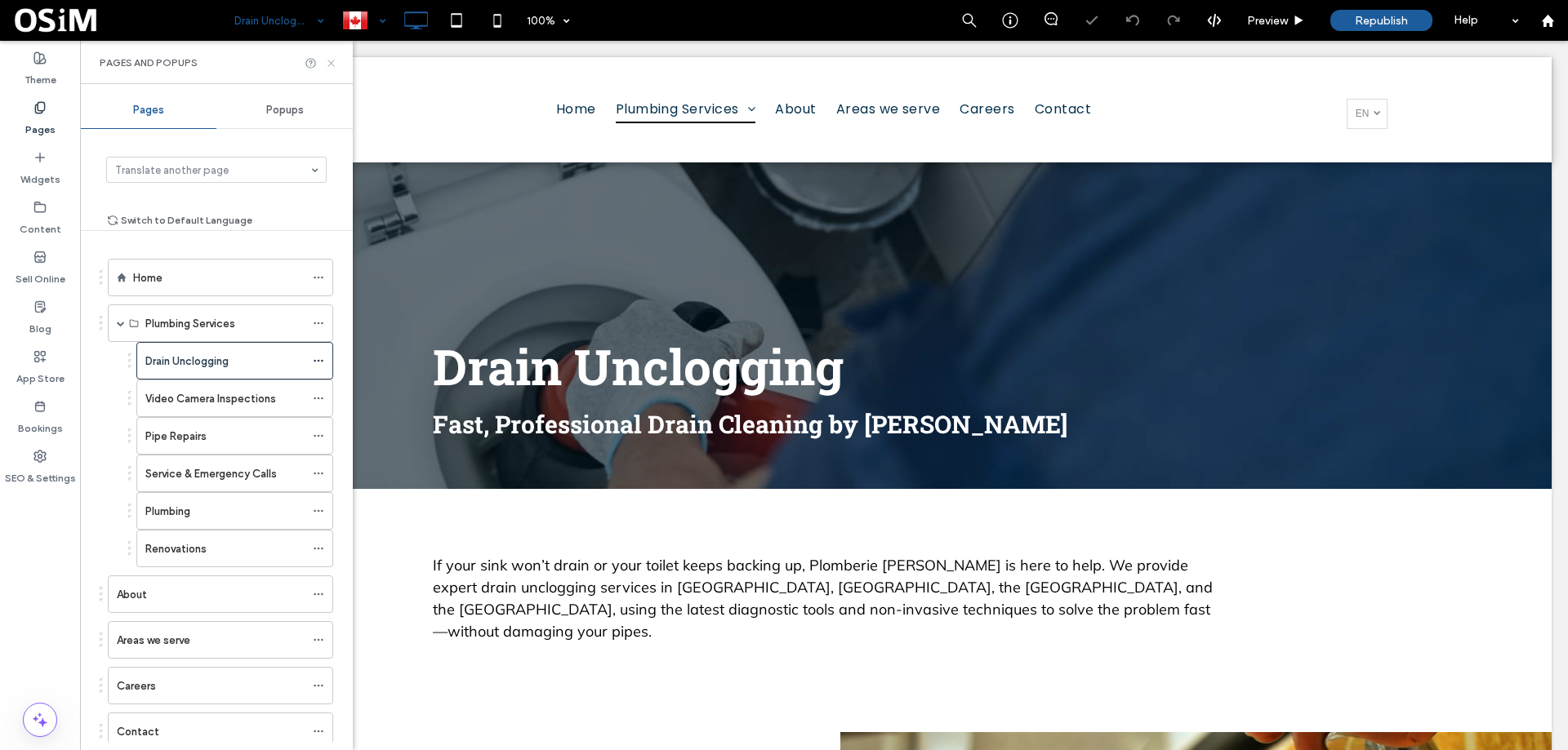
click at [330, 63] on icon at bounding box center [331, 63] width 13 height 13
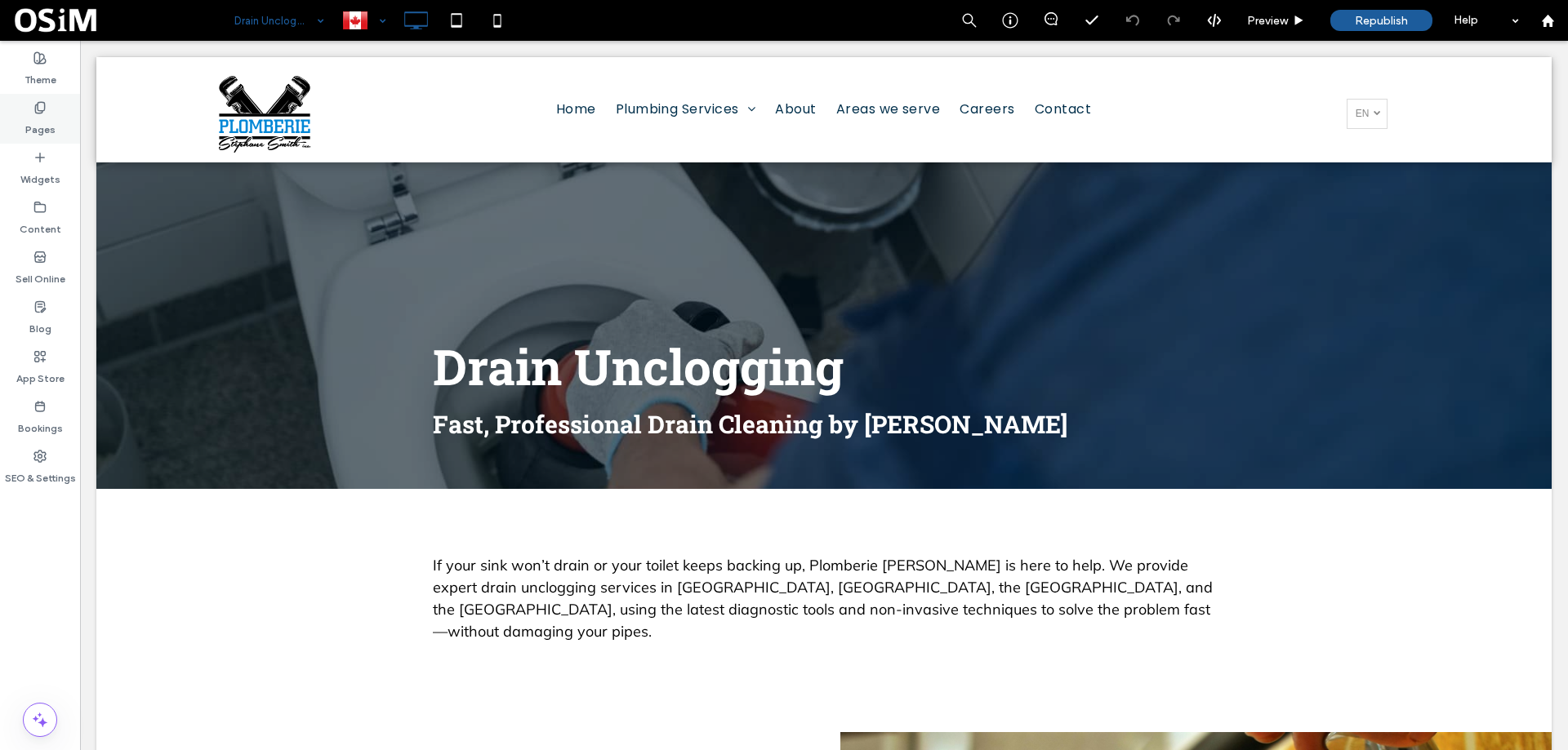
click at [36, 118] on label "Pages" at bounding box center [40, 125] width 30 height 23
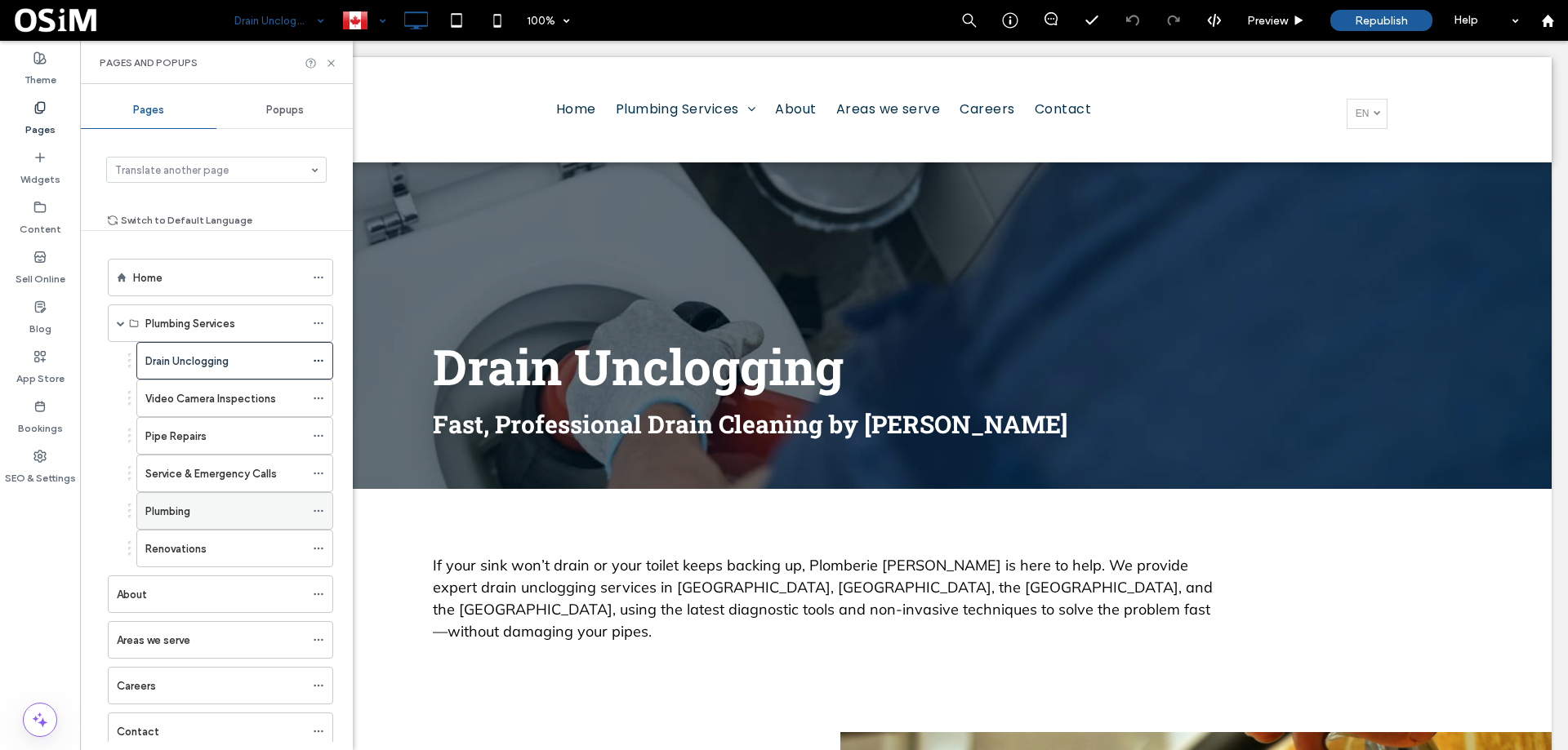
click at [210, 515] on div "Plumbing" at bounding box center [225, 512] width 159 height 17
click at [327, 61] on icon at bounding box center [331, 63] width 13 height 13
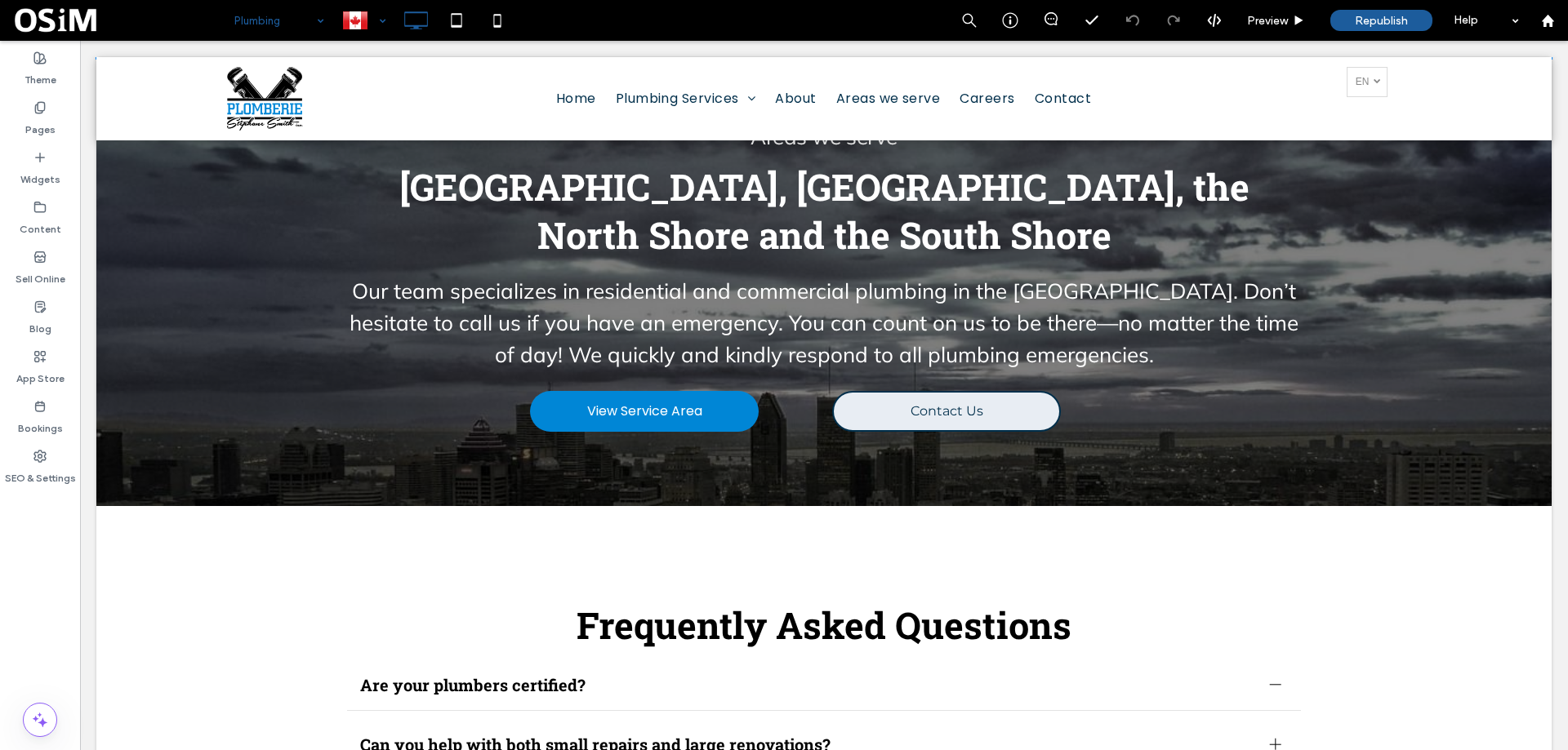
scroll to position [2918, 0]
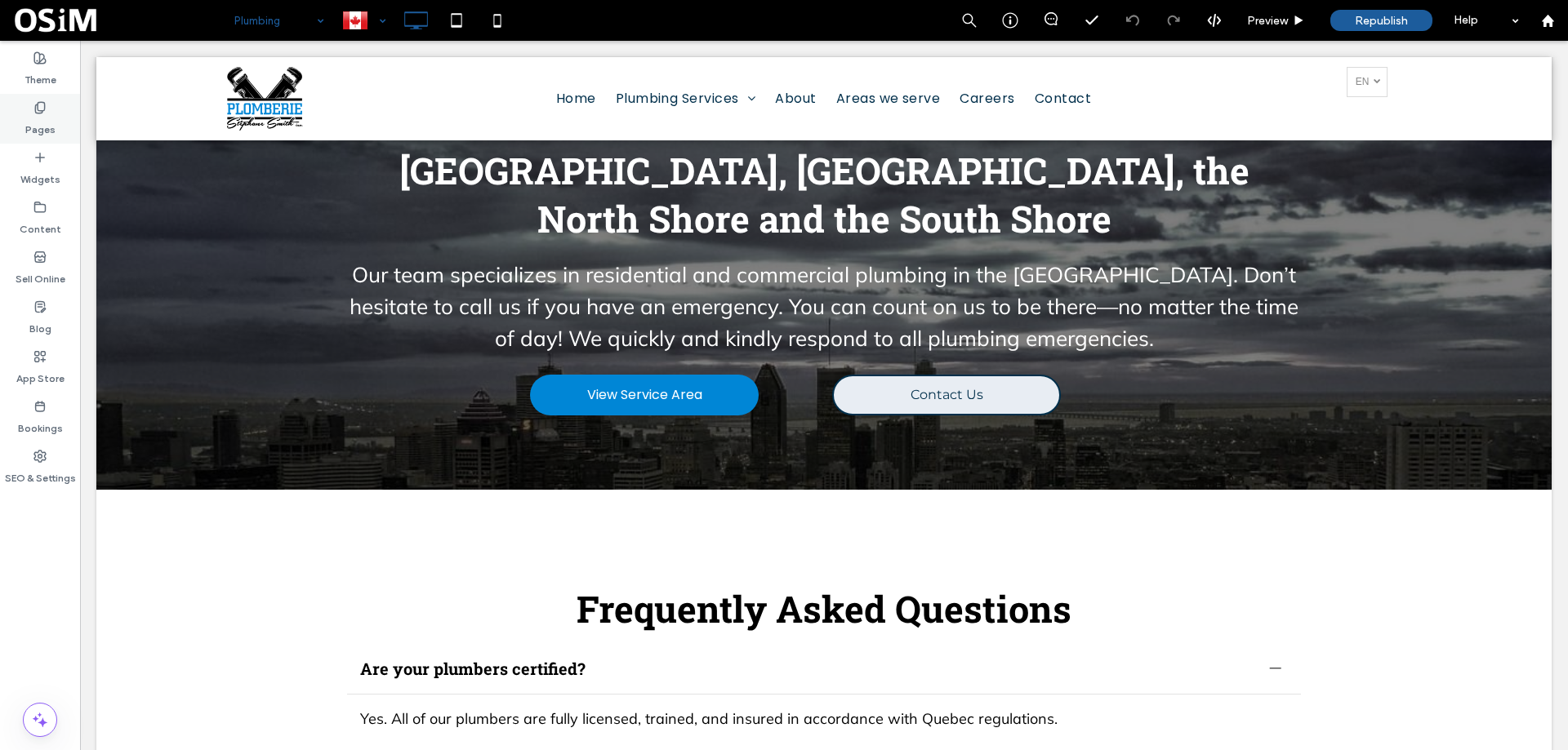
click at [54, 111] on div "Pages" at bounding box center [40, 119] width 80 height 50
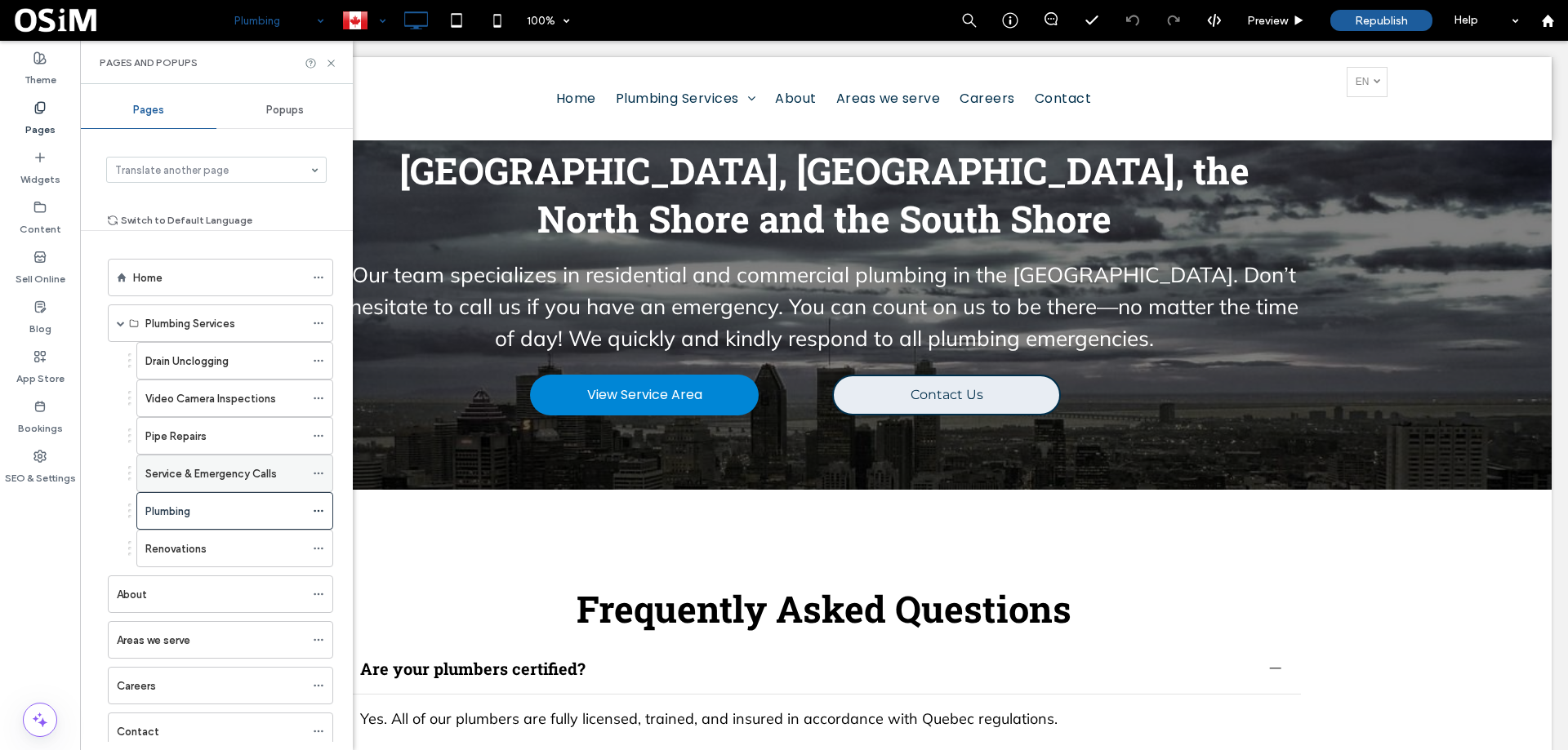
click at [214, 475] on label "Service & Emergency Calls" at bounding box center [211, 474] width 131 height 29
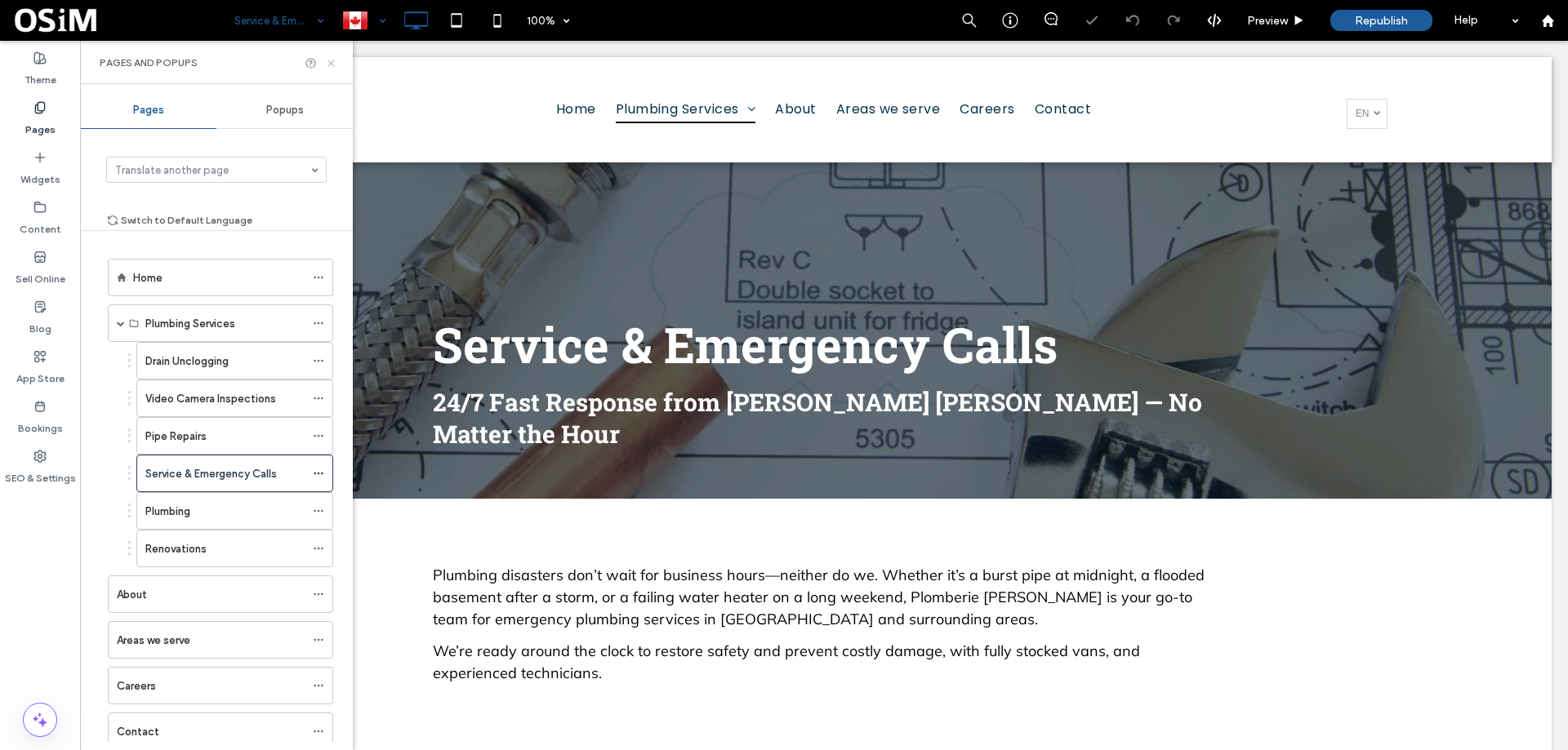
click at [332, 57] on icon at bounding box center [331, 63] width 13 height 13
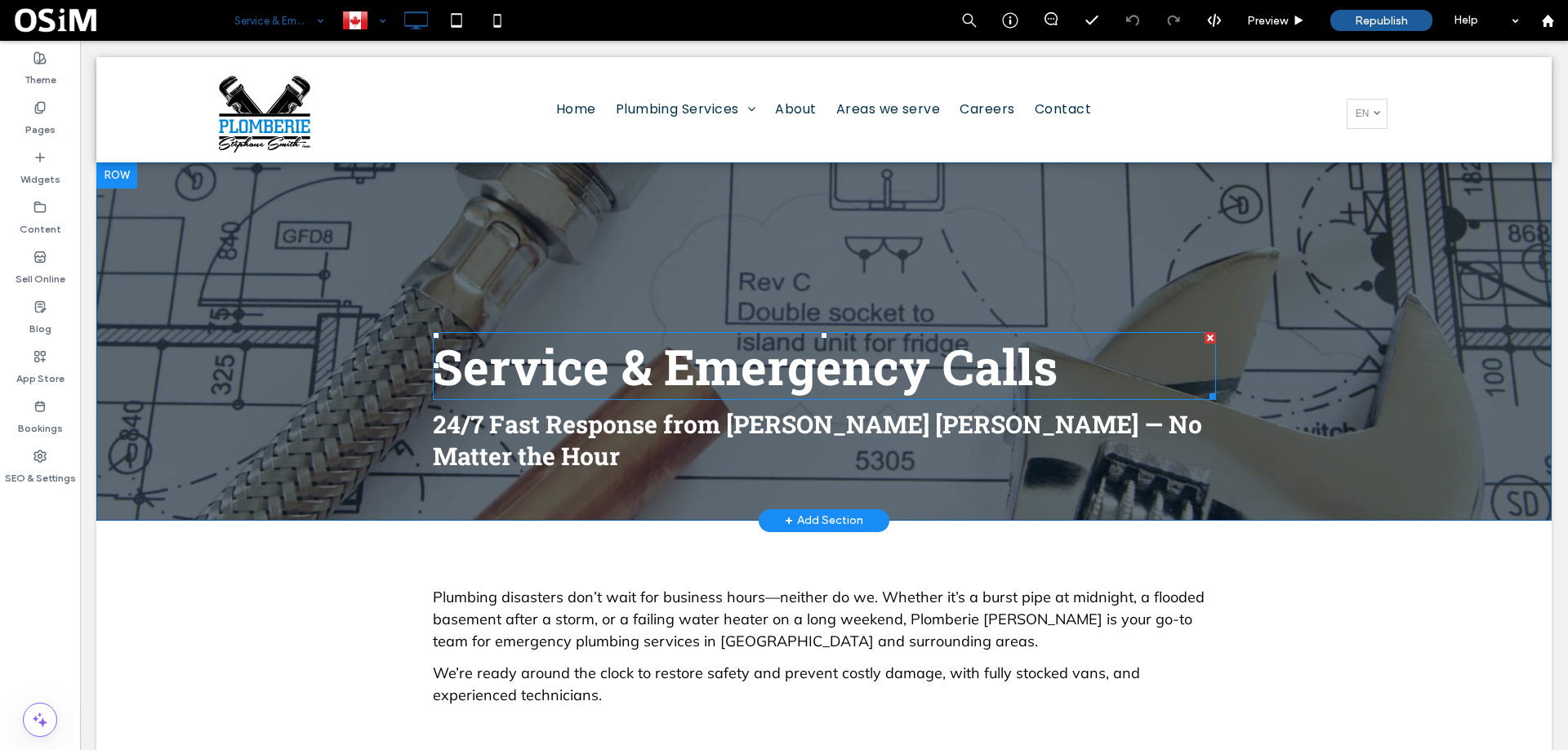
click at [1082, 374] on h1 "Service & Emergency Calls" at bounding box center [824, 366] width 783 height 65
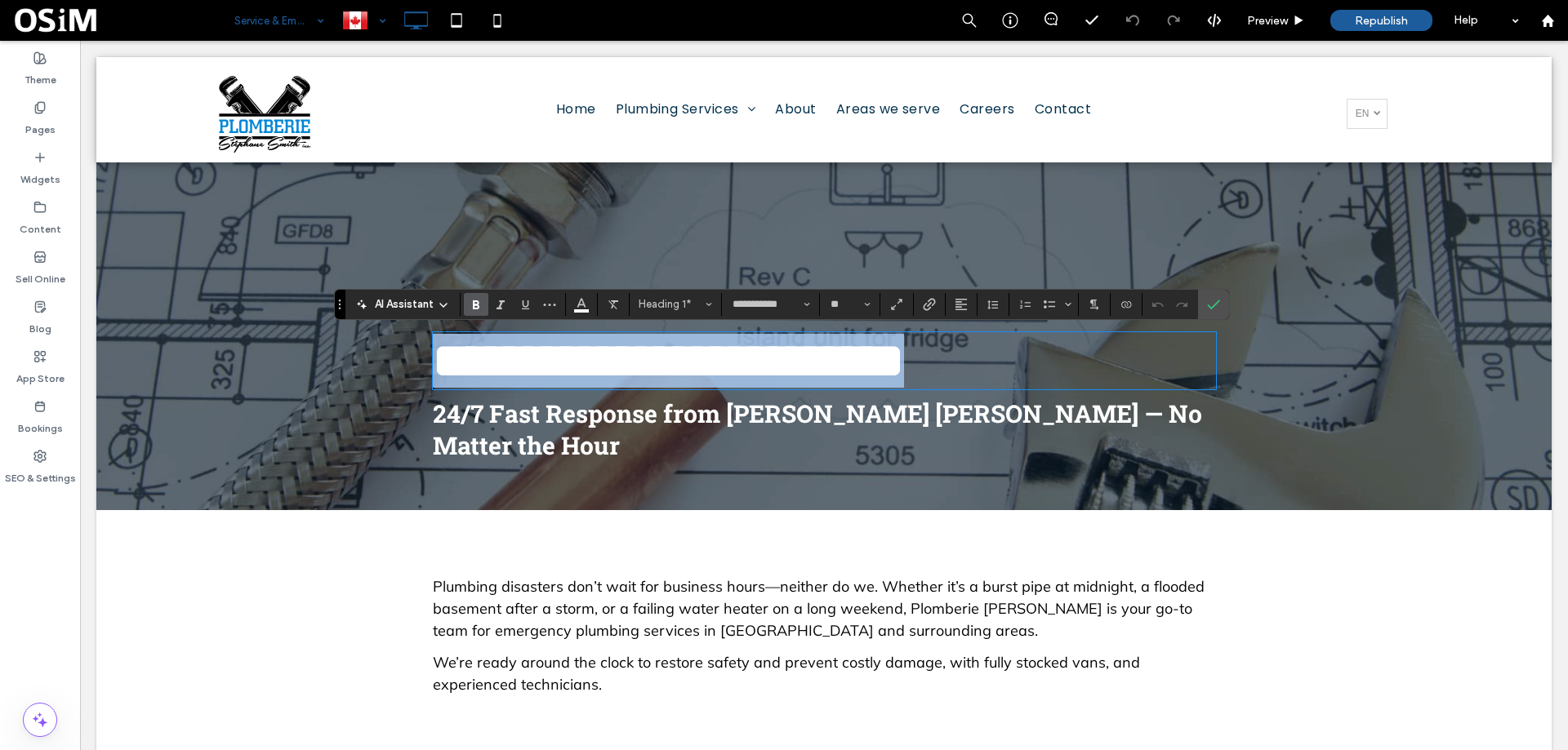
click at [437, 372] on span "**********" at bounding box center [668, 361] width 471 height 49
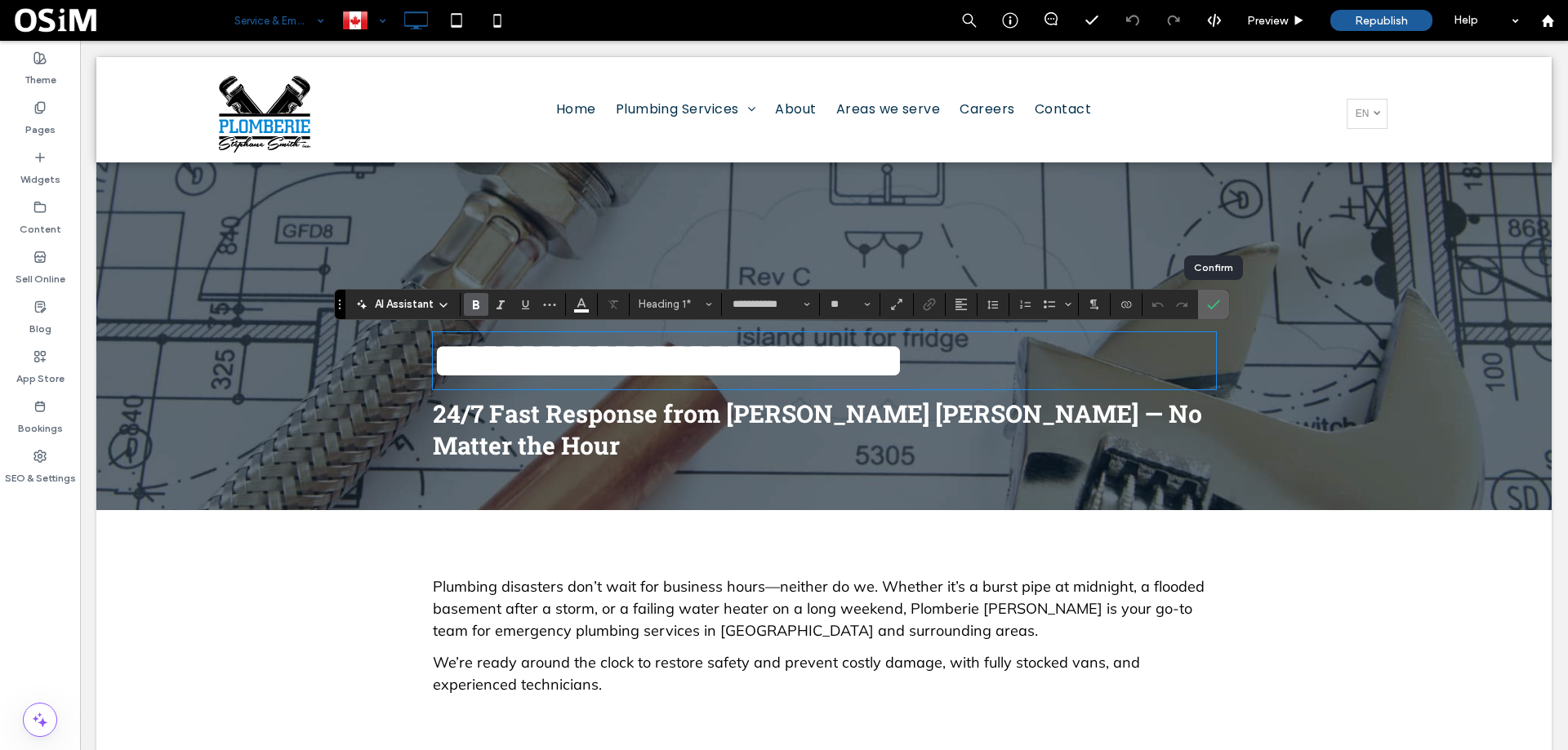
click at [1212, 299] on icon "Confirm" at bounding box center [1214, 305] width 14 height 14
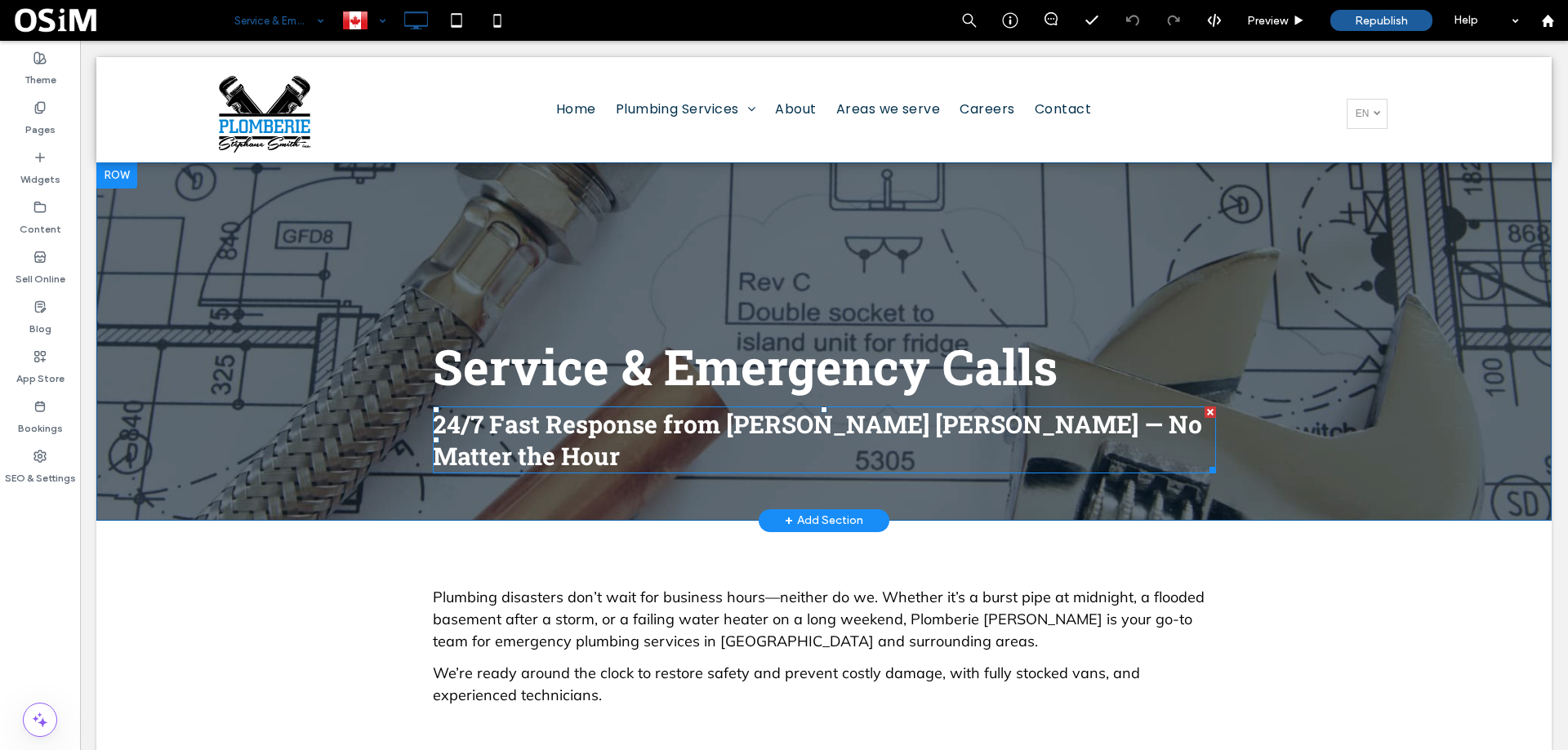
click at [771, 415] on span "24/7 Fast Response from Plomberie Stéphane Smith — No Matter the Hour" at bounding box center [817, 440] width 770 height 64
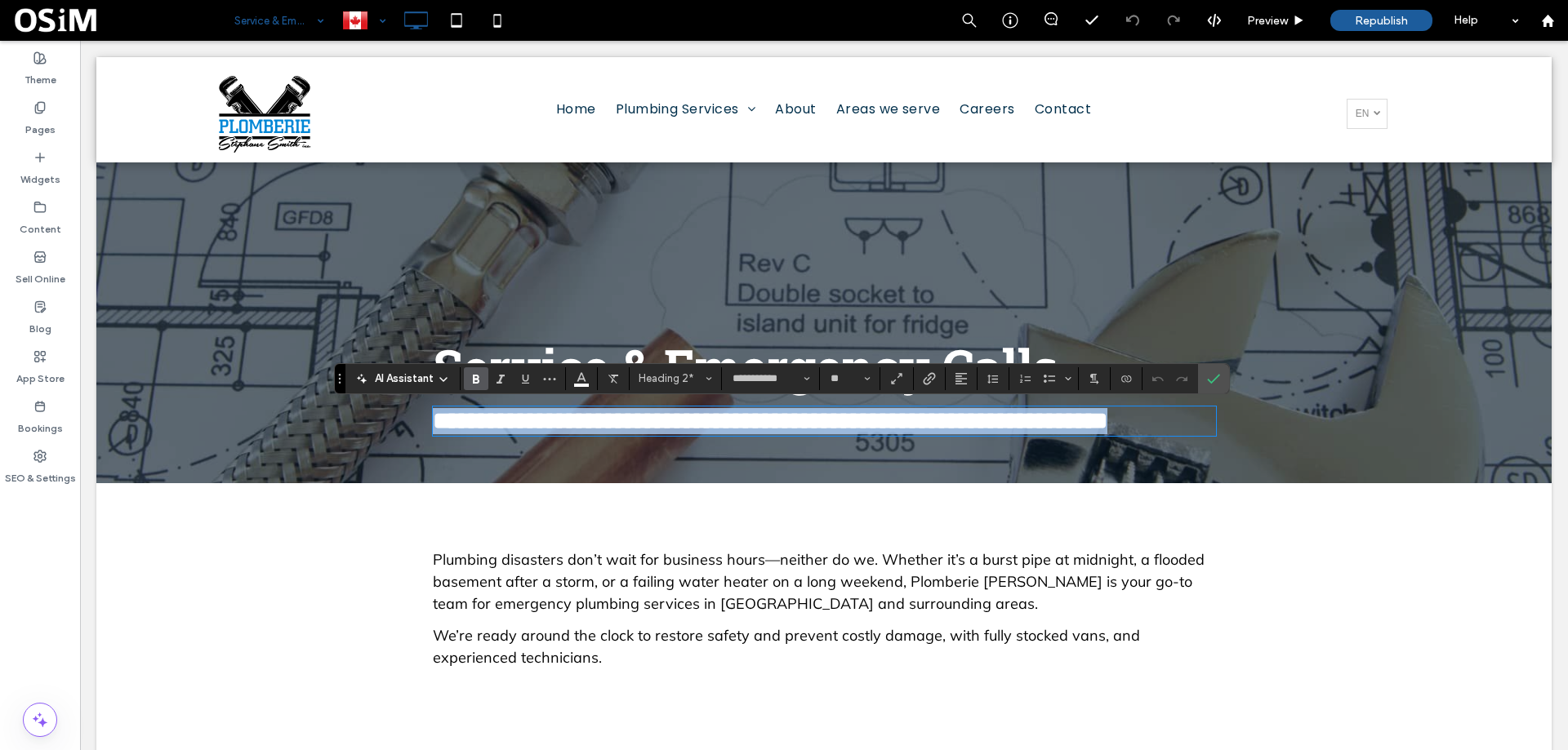
click at [810, 427] on span "**********" at bounding box center [770, 421] width 675 height 24
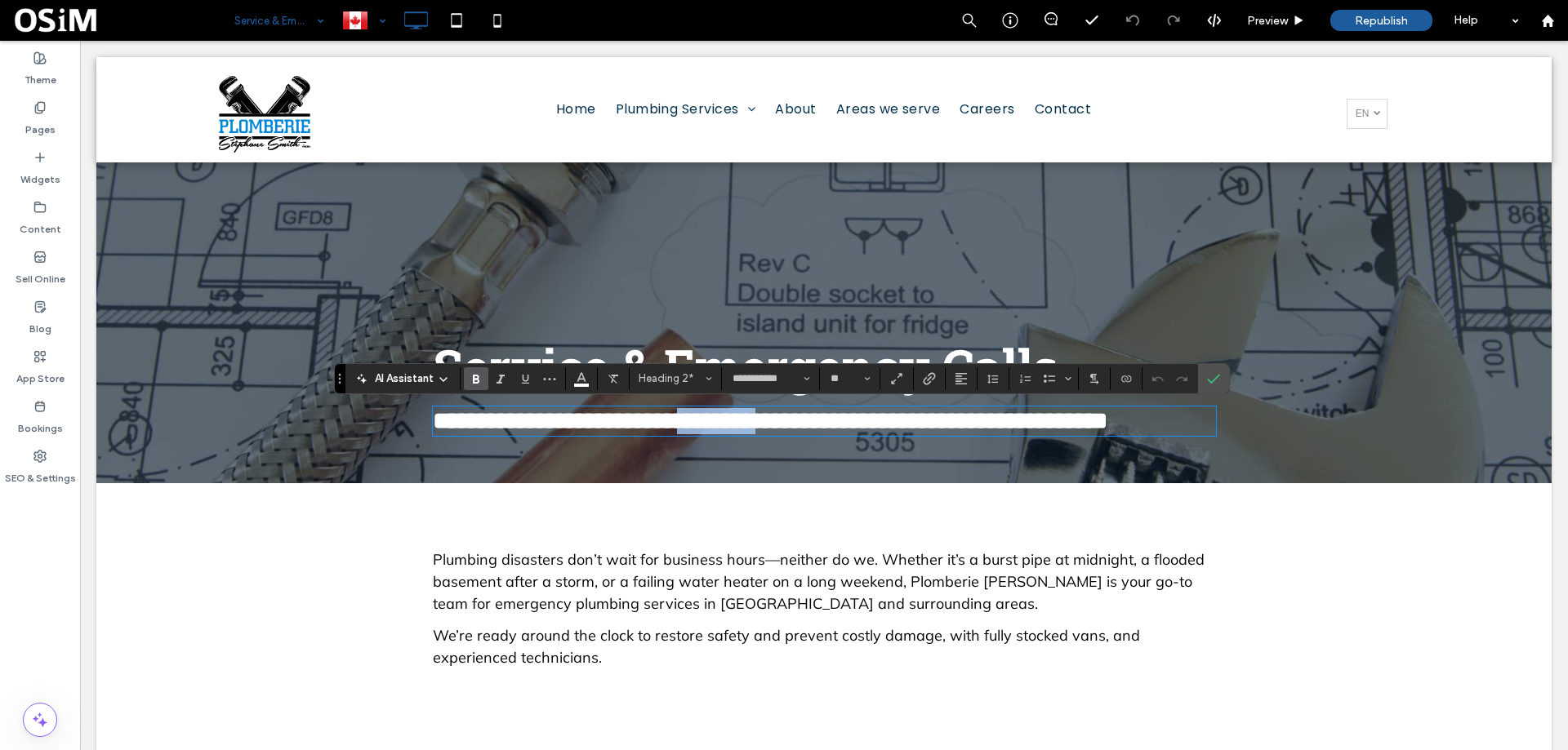
drag, startPoint x: 834, startPoint y: 431, endPoint x: 742, endPoint y: 419, distance: 92.8
click at [728, 431] on span "**********" at bounding box center [770, 421] width 675 height 24
click at [1212, 377] on icon "Confirm" at bounding box center [1214, 379] width 14 height 14
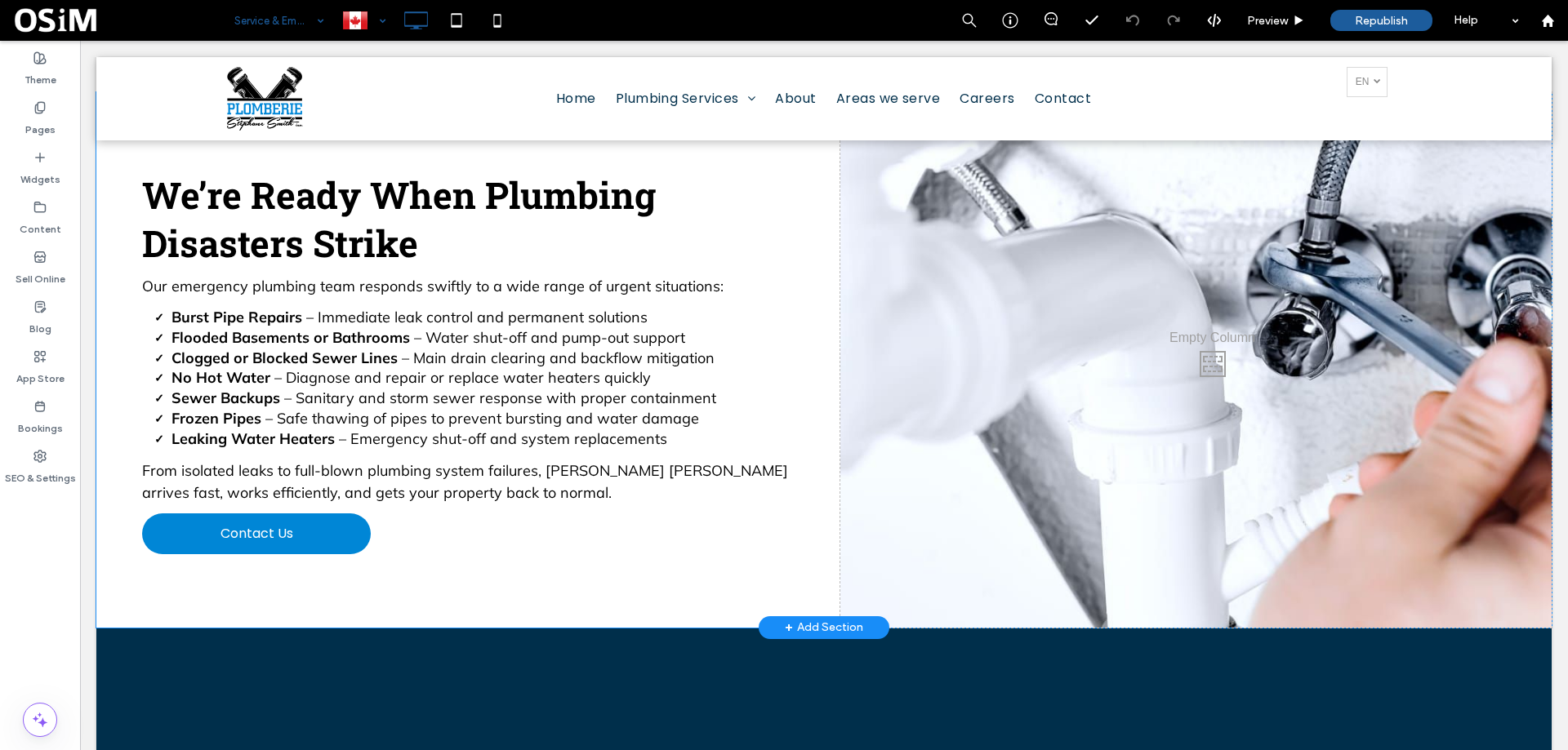
scroll to position [653, 0]
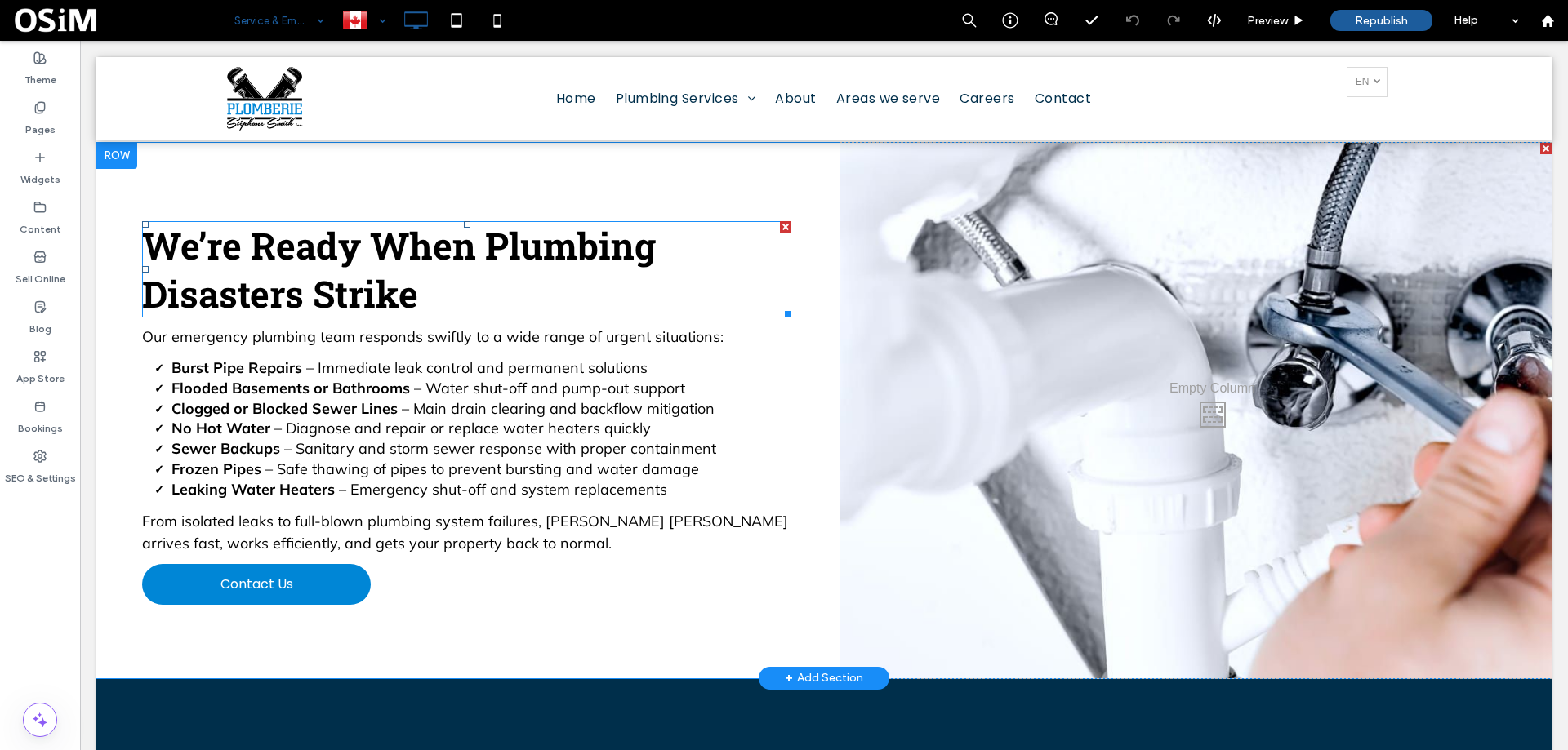
click at [375, 267] on span "We’re Ready When Plumbing Disasters Strike" at bounding box center [399, 269] width 514 height 97
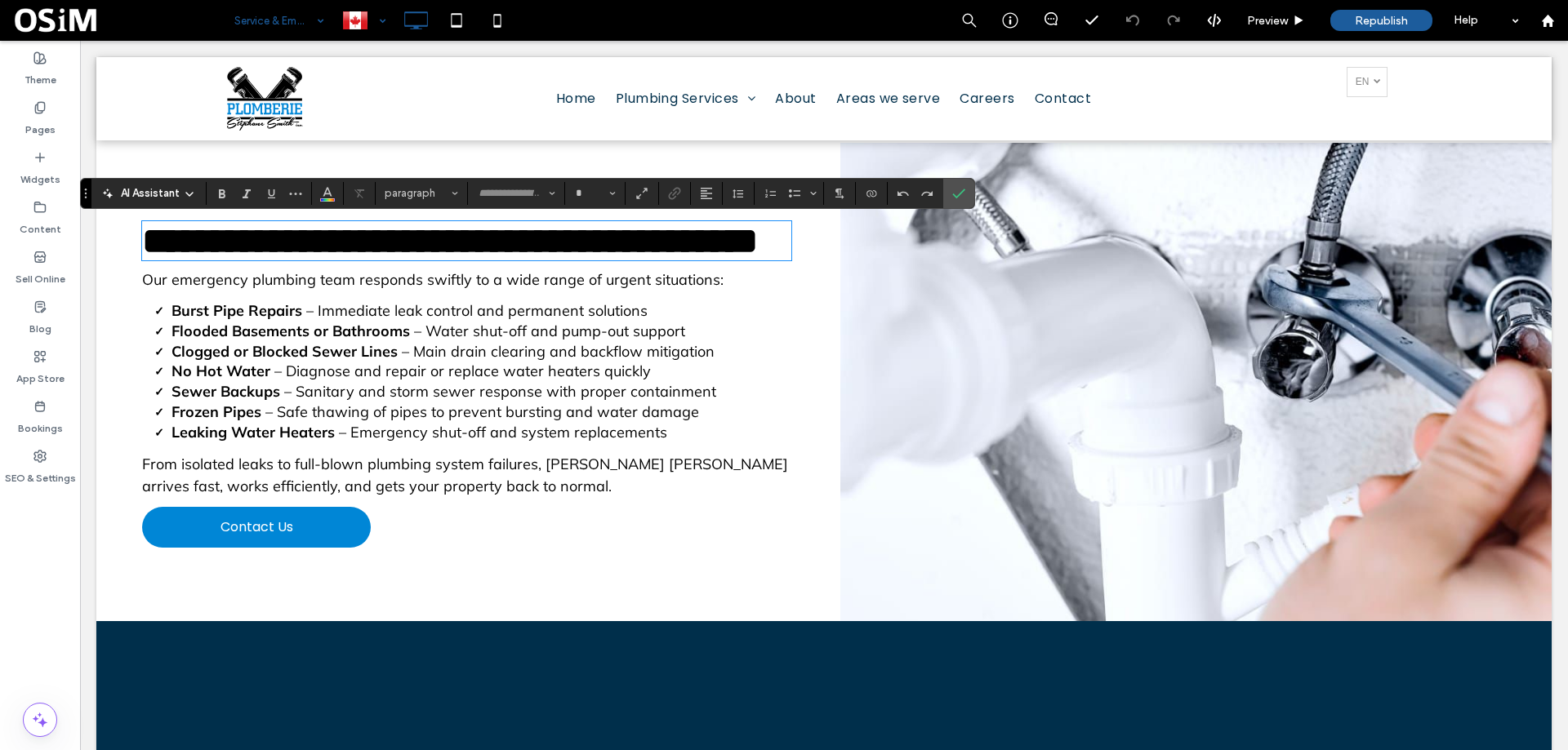
type input "**********"
type input "**"
click at [972, 192] on section at bounding box center [959, 193] width 31 height 29
click at [964, 192] on icon "Confirm" at bounding box center [959, 194] width 14 height 14
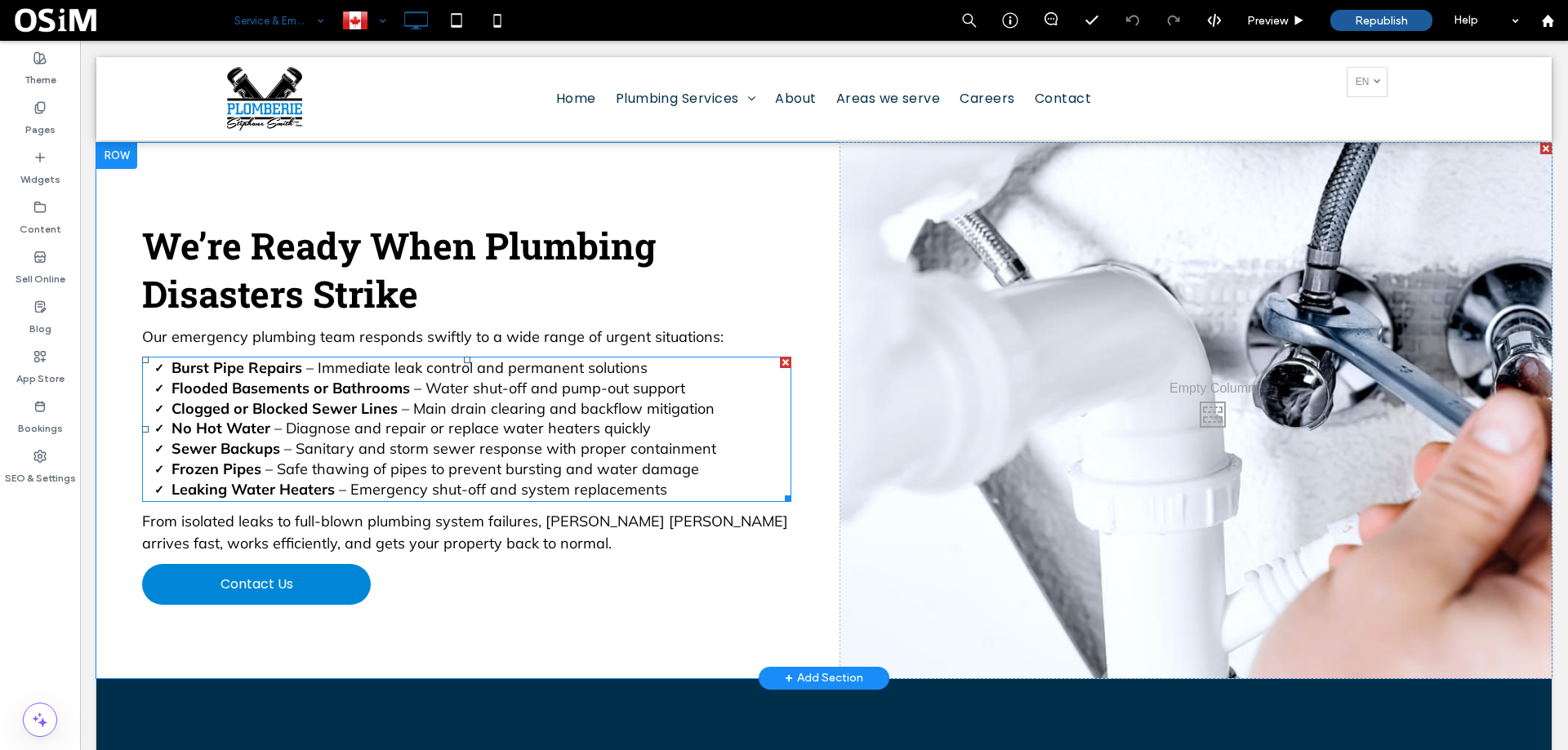
click at [243, 373] on strong "Burst Pipe Repairs" at bounding box center [237, 367] width 130 height 18
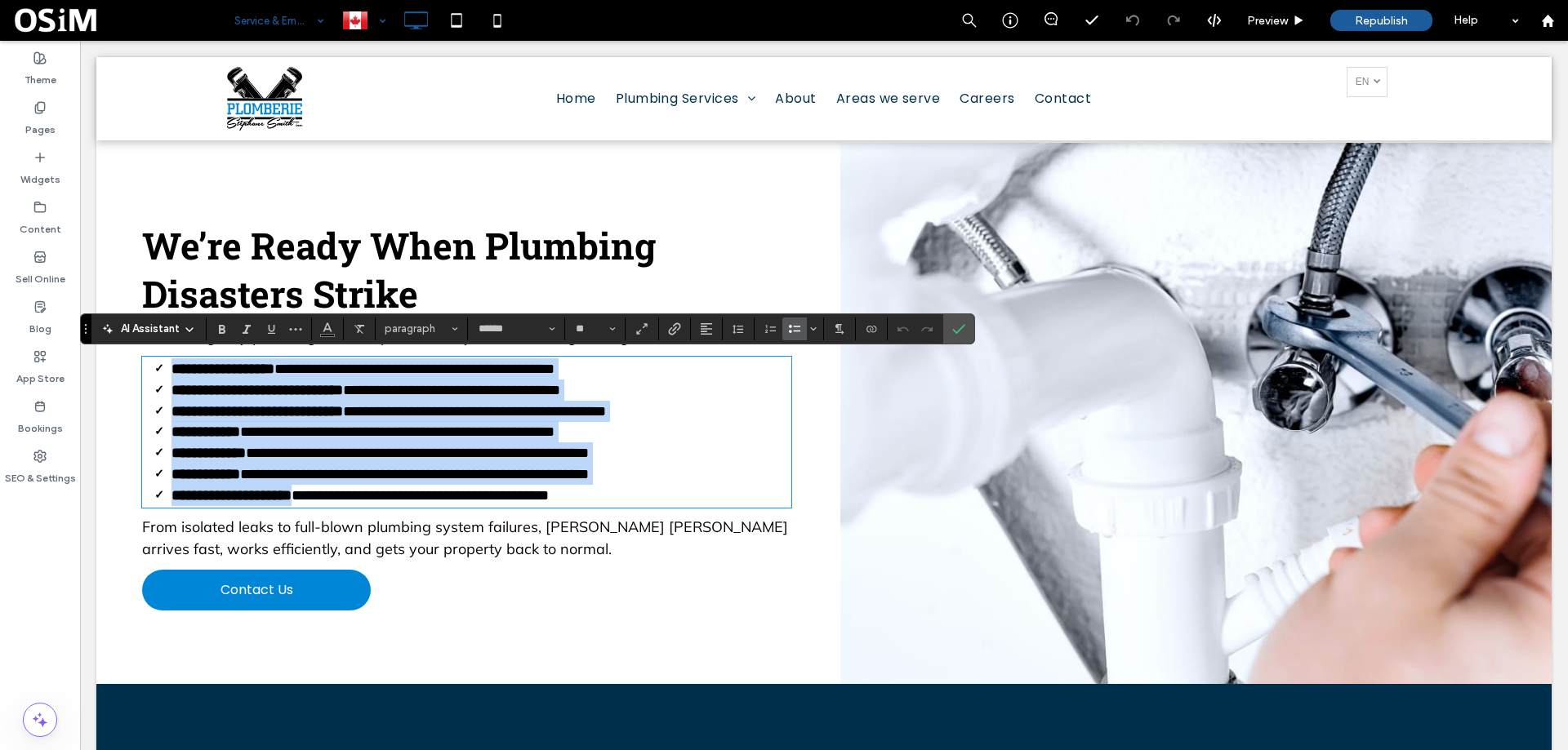
click at [266, 373] on strong "**********" at bounding box center [223, 369] width 103 height 14
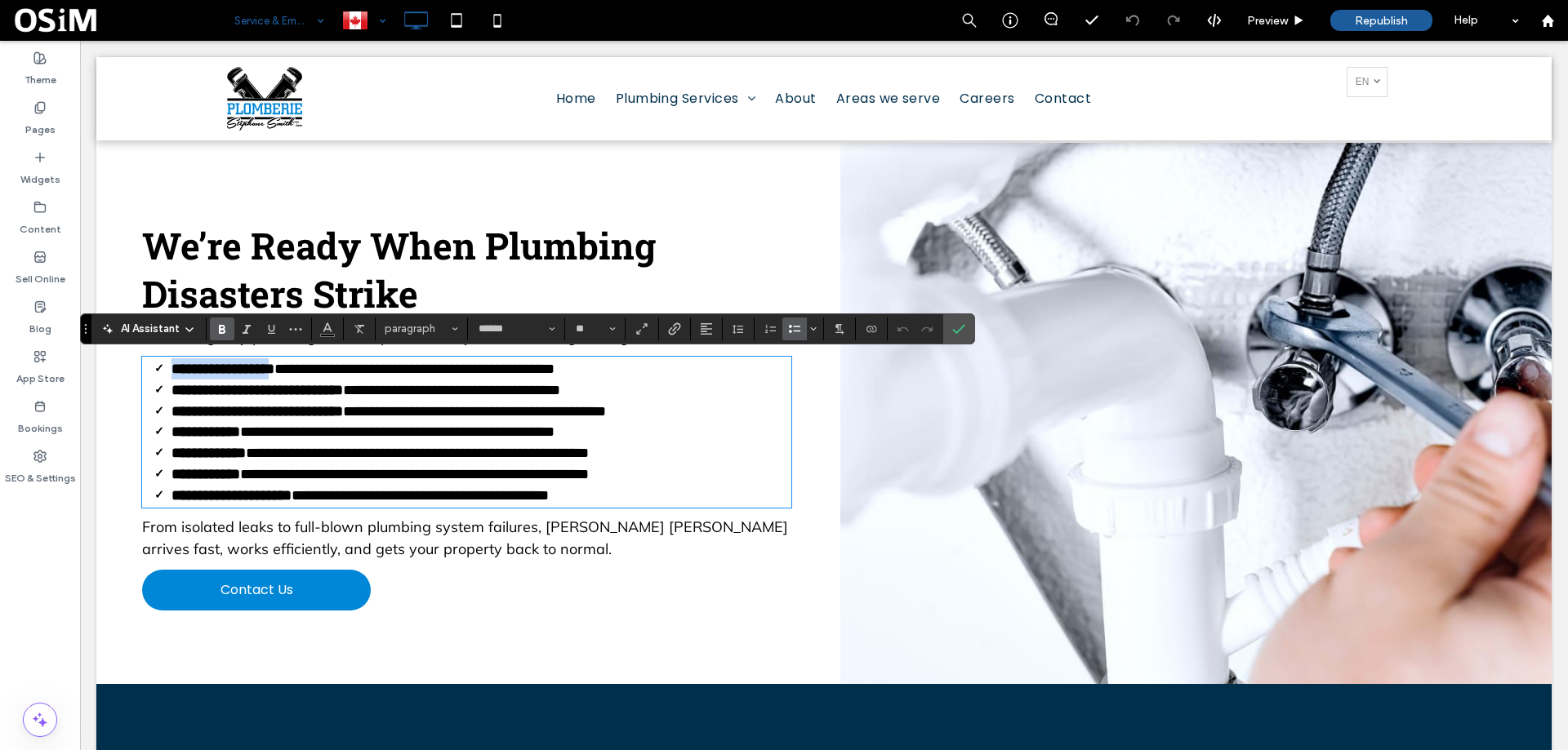
drag, startPoint x: 293, startPoint y: 371, endPoint x: 173, endPoint y: 371, distance: 120.0
click at [173, 371] on strong "**********" at bounding box center [223, 369] width 103 height 14
click at [240, 467] on strong "**********" at bounding box center [206, 474] width 69 height 14
drag, startPoint x: 255, startPoint y: 471, endPoint x: 208, endPoint y: 471, distance: 47.0
click at [208, 471] on li "**********" at bounding box center [482, 475] width 620 height 21
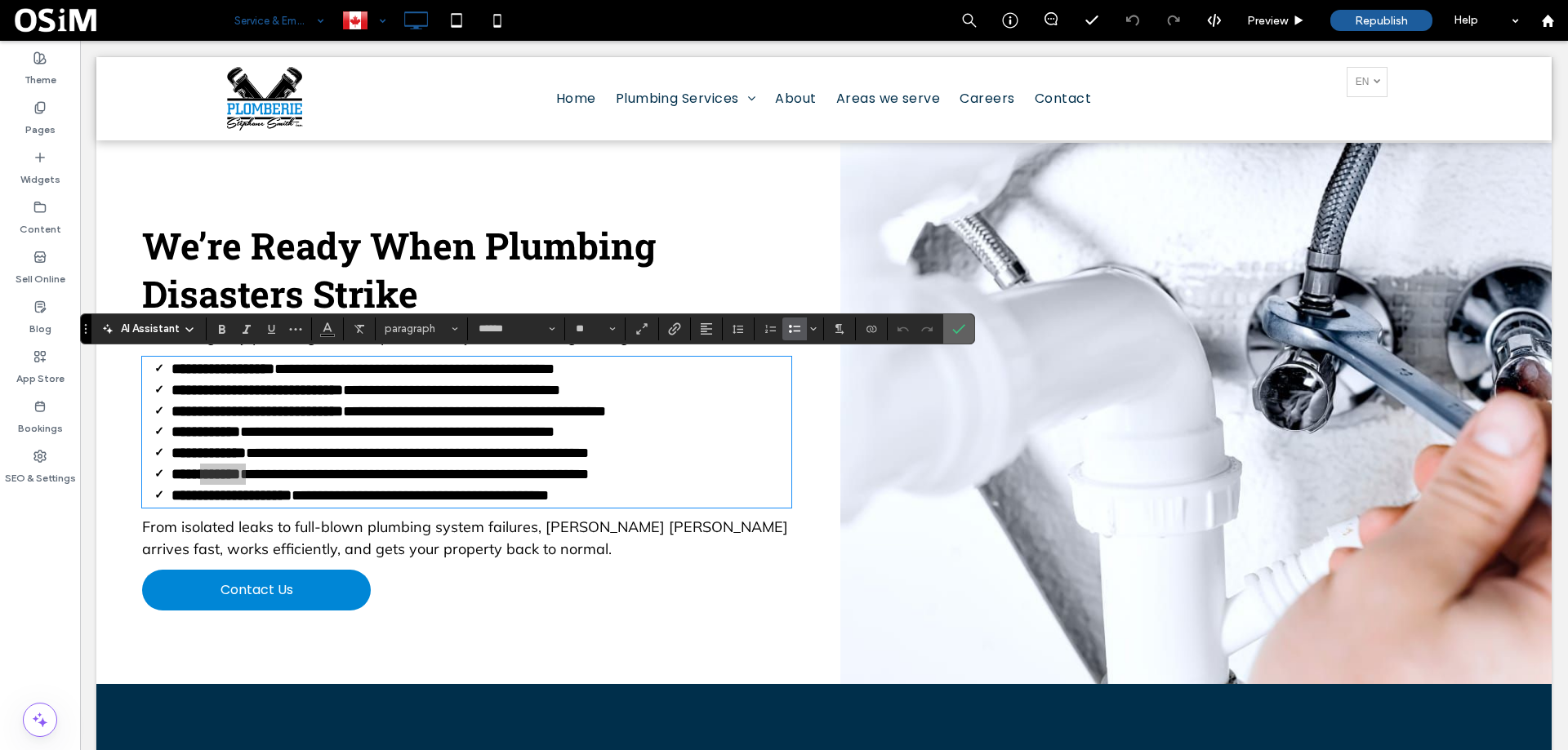
click at [958, 326] on icon "Confirm" at bounding box center [959, 329] width 14 height 14
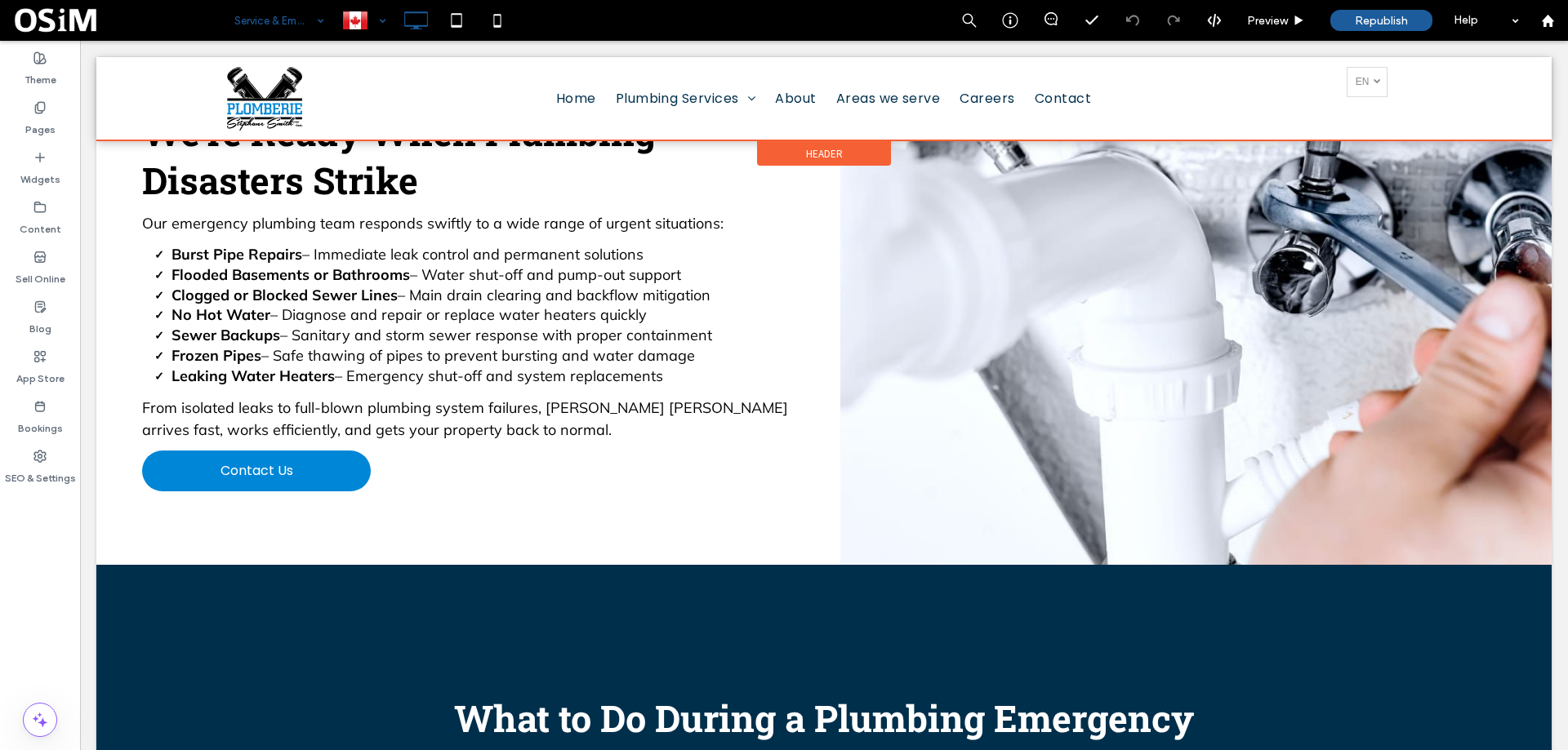
scroll to position [980, 0]
